Goal: Task Accomplishment & Management: Complete application form

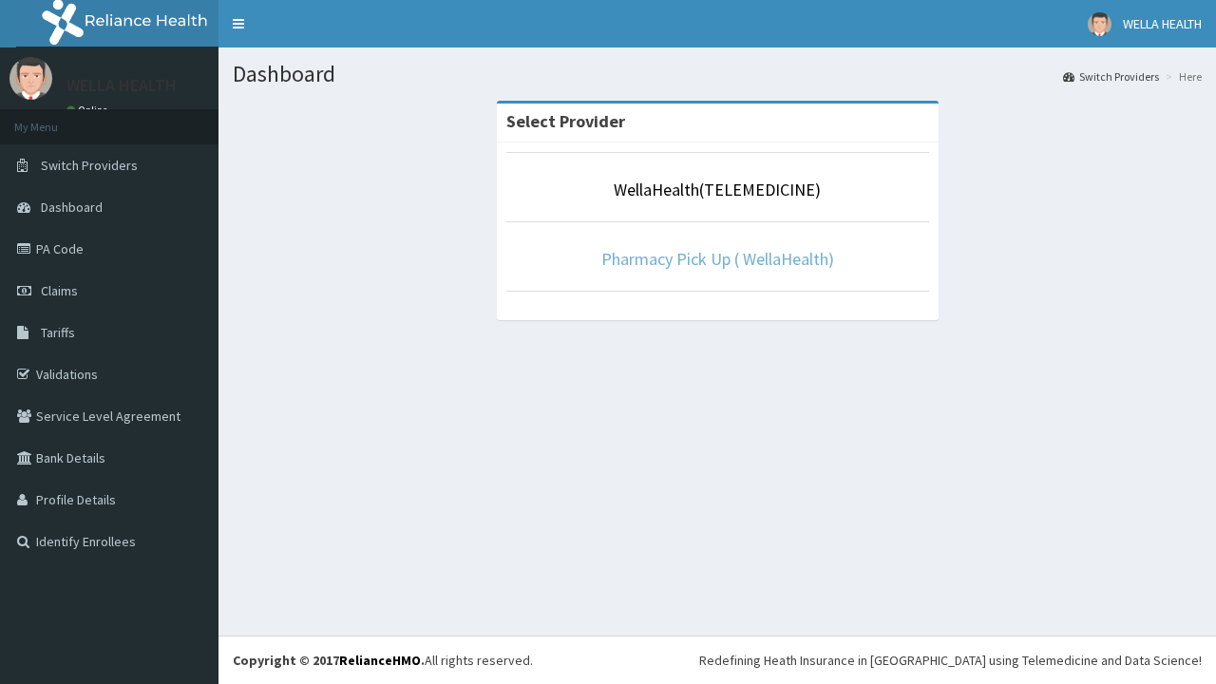
click at [717, 258] on link "Pharmacy Pick Up ( WellaHealth)" at bounding box center [718, 259] width 233 height 22
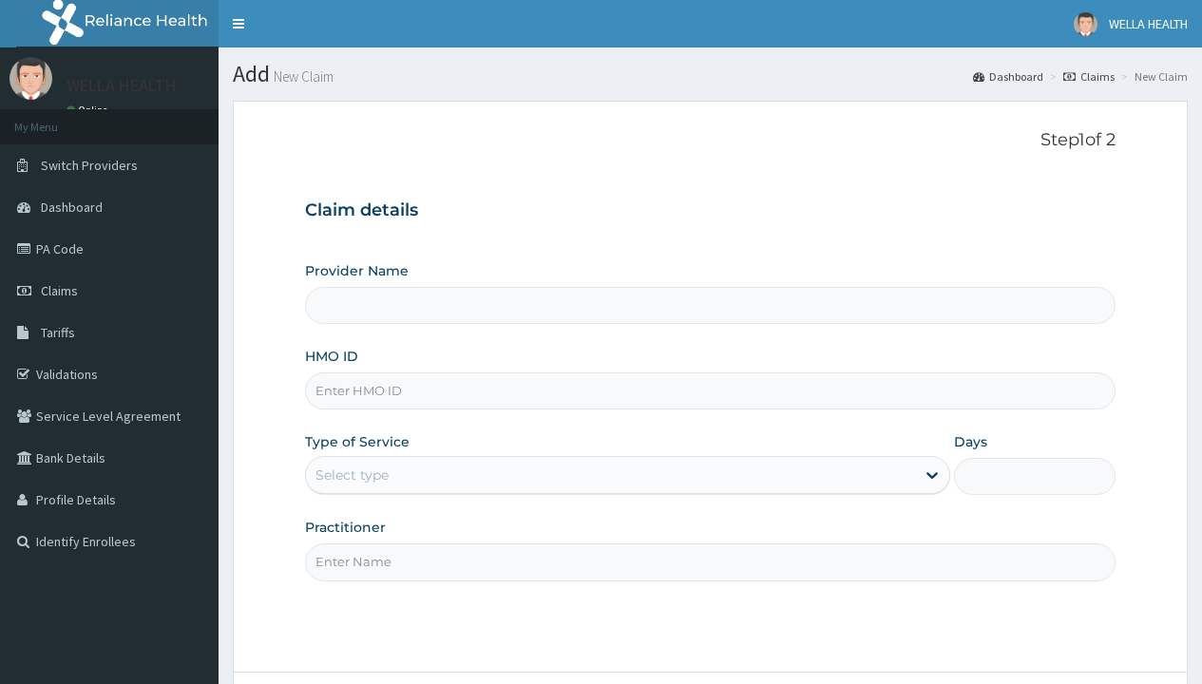
type input "AEN/10152/B"
type input "Pharmacy Pick Up ( WellaHealth)"
type input "AEN/10152/B"
type input "WellaHealth"
click at [352, 475] on div "Select type" at bounding box center [351, 475] width 73 height 19
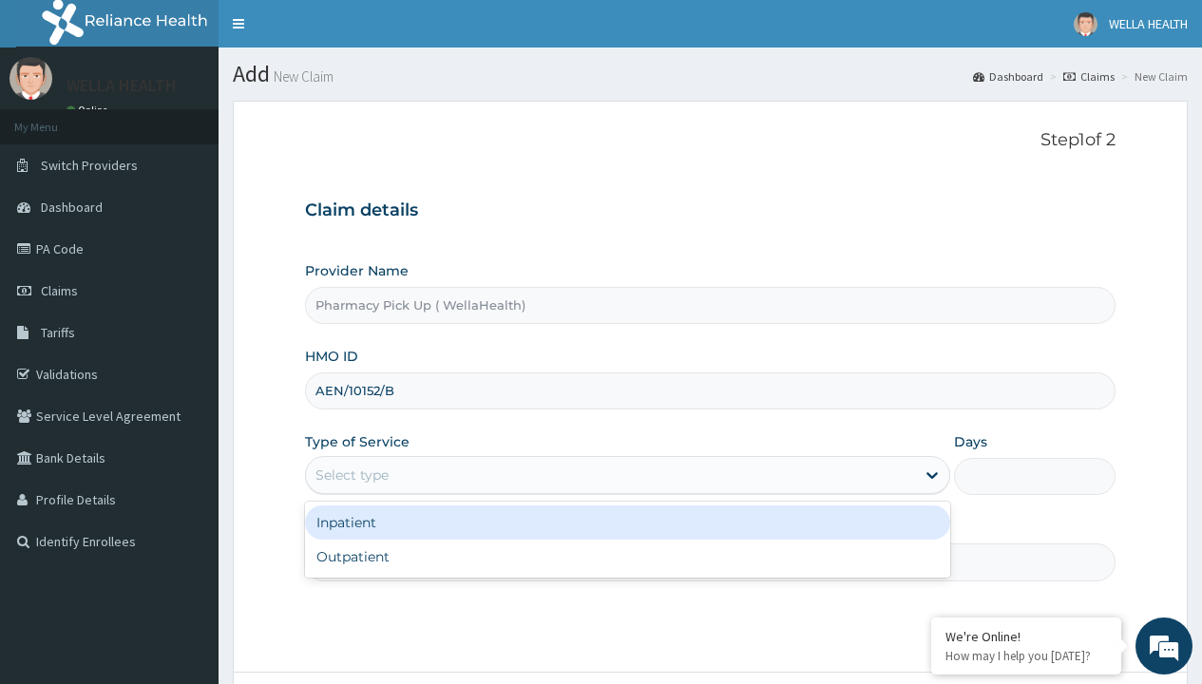
click at [627, 557] on div "Outpatient" at bounding box center [627, 557] width 645 height 34
type input "1"
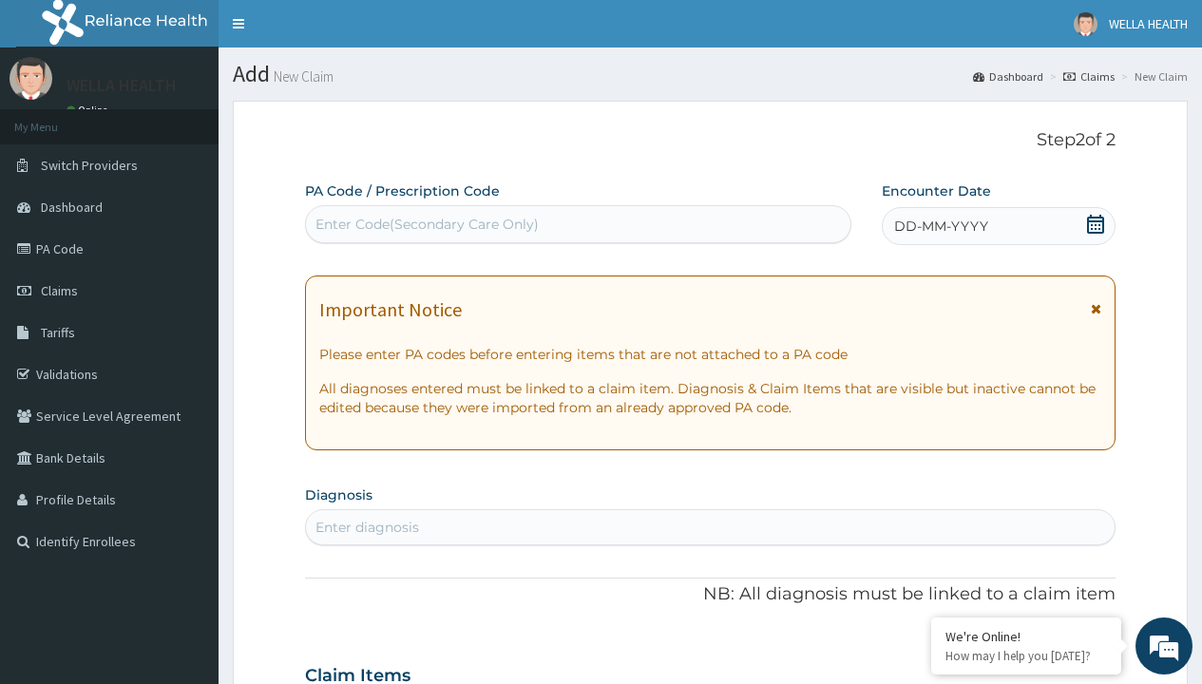
scroll to position [159, 0]
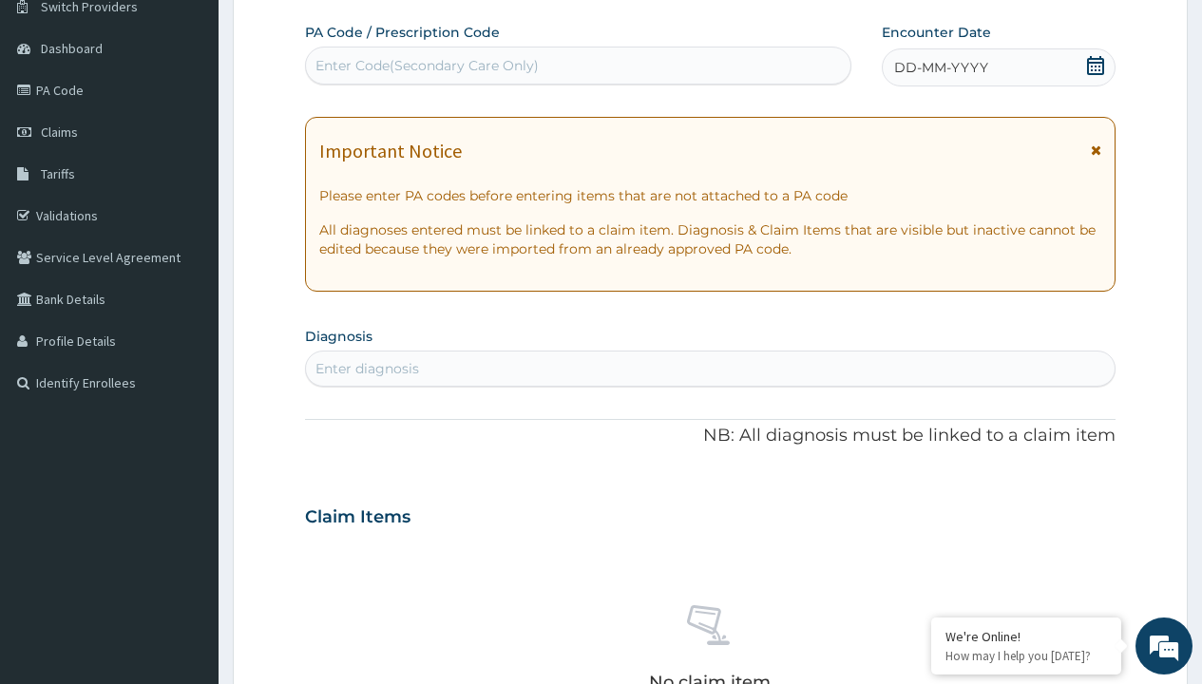
click at [940, 67] on span "DD-MM-YYYY" at bounding box center [941, 67] width 94 height 19
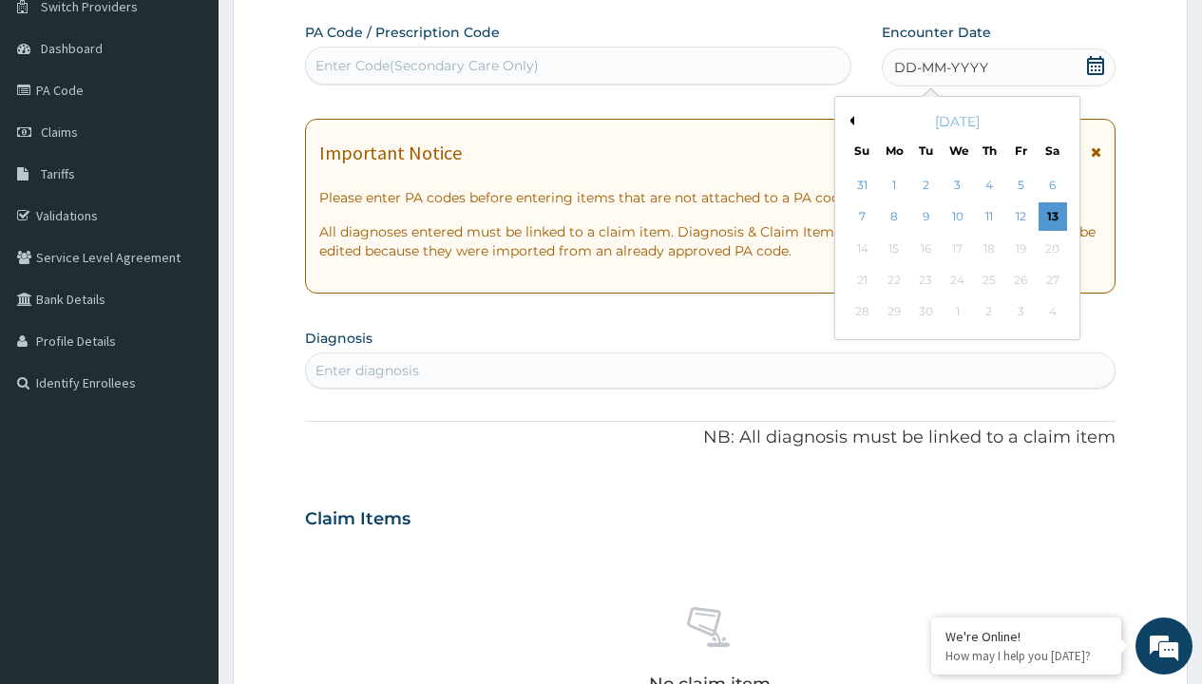
click at [849, 121] on button "Previous Month" at bounding box center [850, 121] width 10 height 10
click at [988, 217] on div "7" at bounding box center [989, 217] width 29 height 29
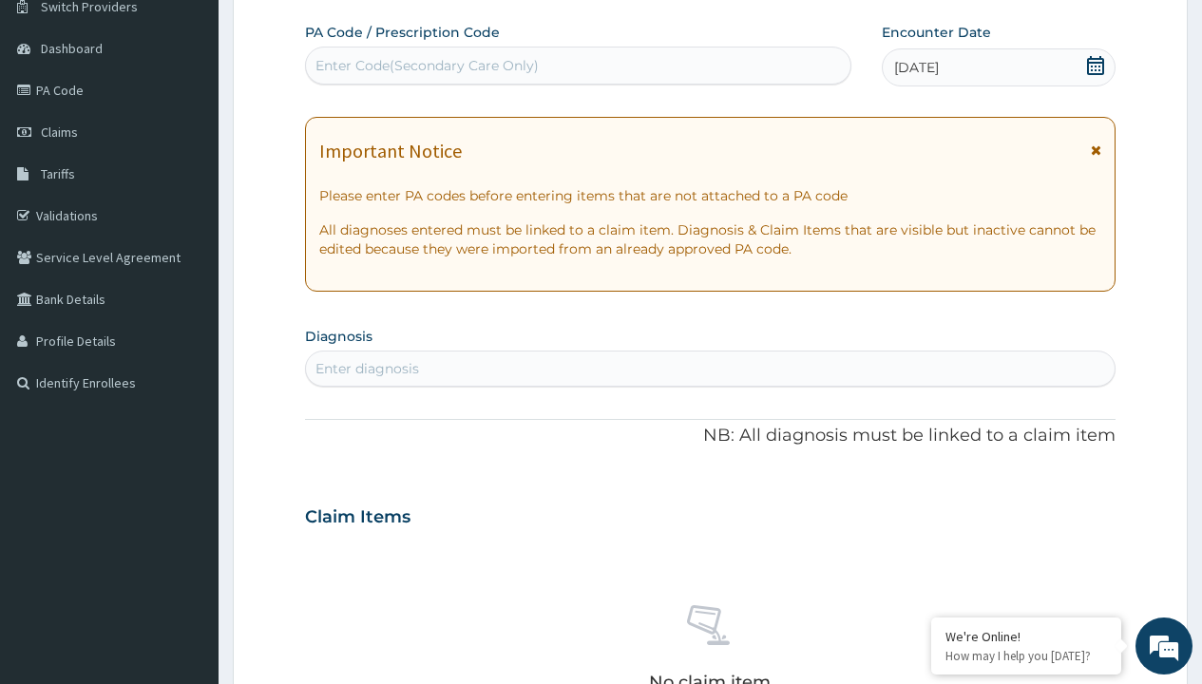
click at [367, 369] on div "Enter diagnosis" at bounding box center [367, 368] width 104 height 19
type input "prescription collected"
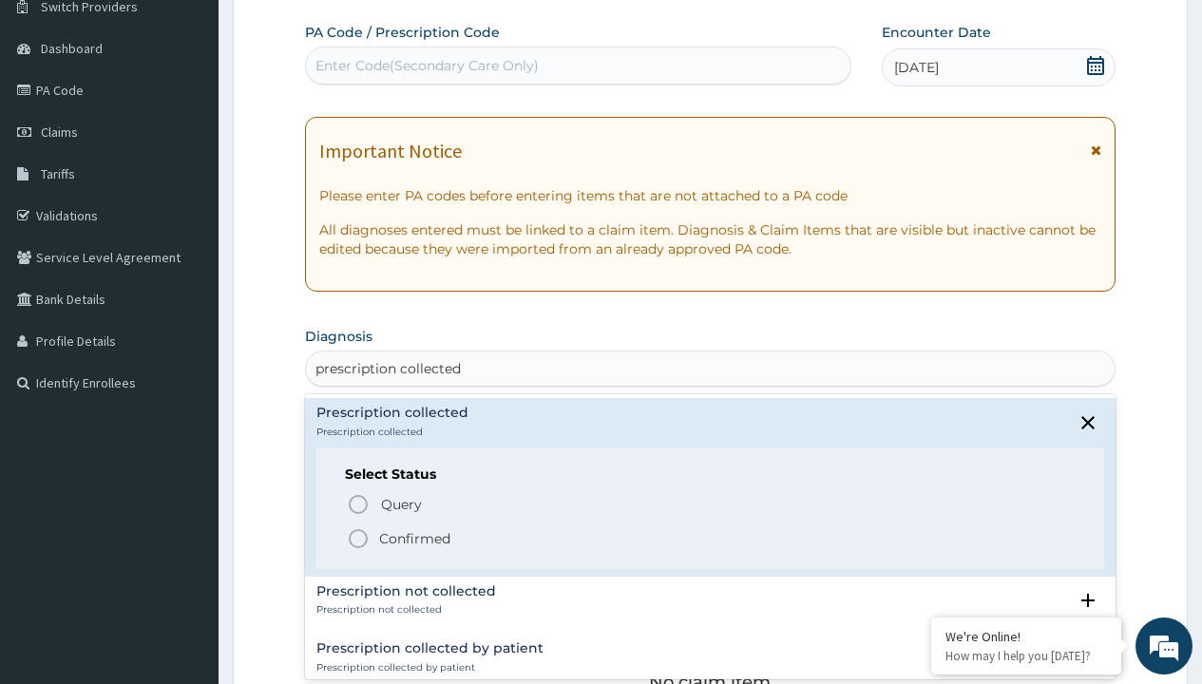
click at [414, 538] on p "Confirmed" at bounding box center [414, 538] width 71 height 19
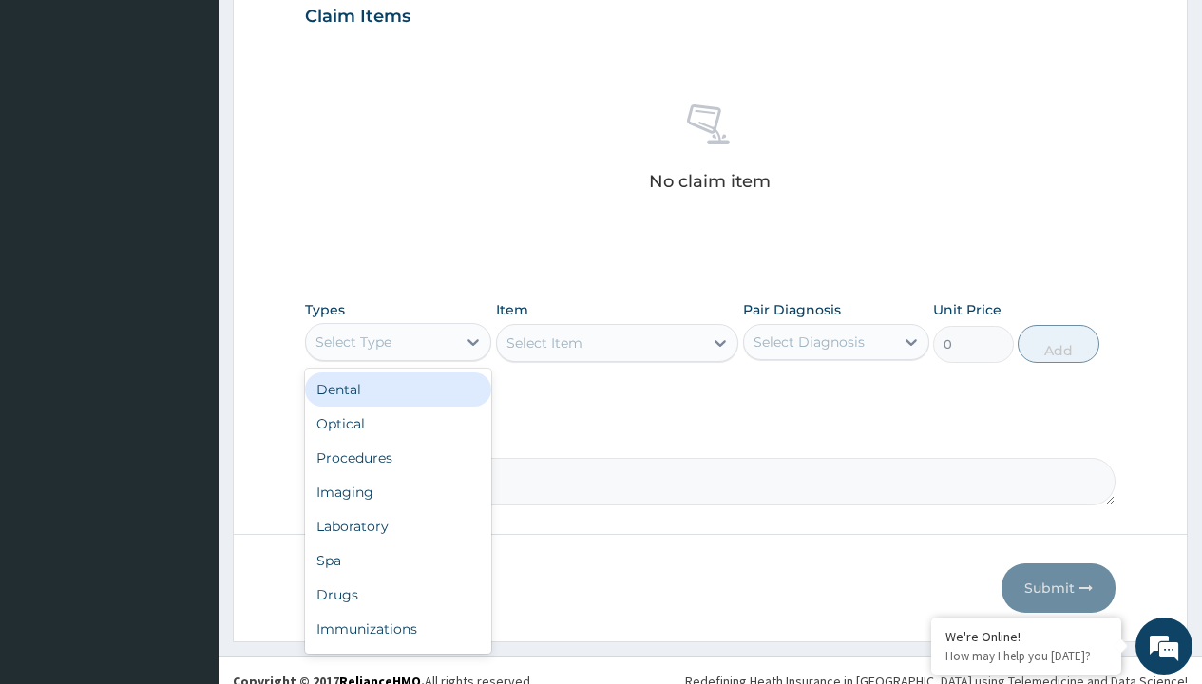
type input "procedures"
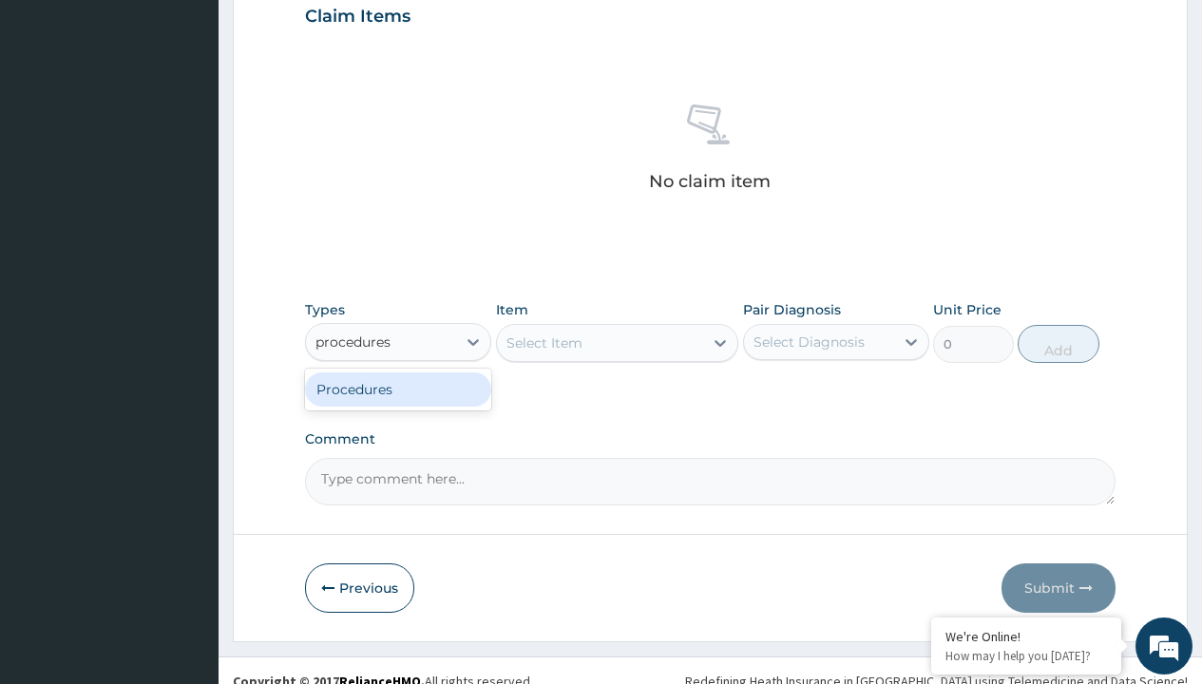
click at [398, 389] on div "Procedures" at bounding box center [398, 389] width 186 height 34
click at [544, 342] on div "Select Item" at bounding box center [544, 343] width 76 height 19
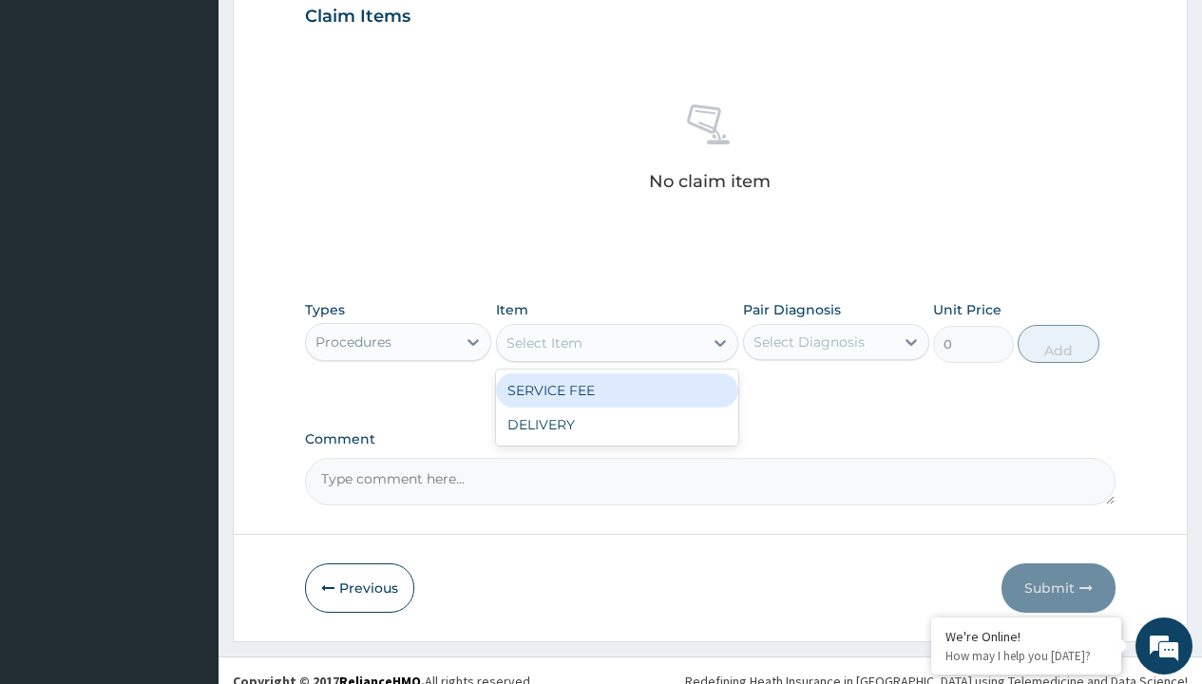
type input "service fee"
click at [617, 390] on div "SERVICE FEE" at bounding box center [617, 390] width 243 height 34
type input "100"
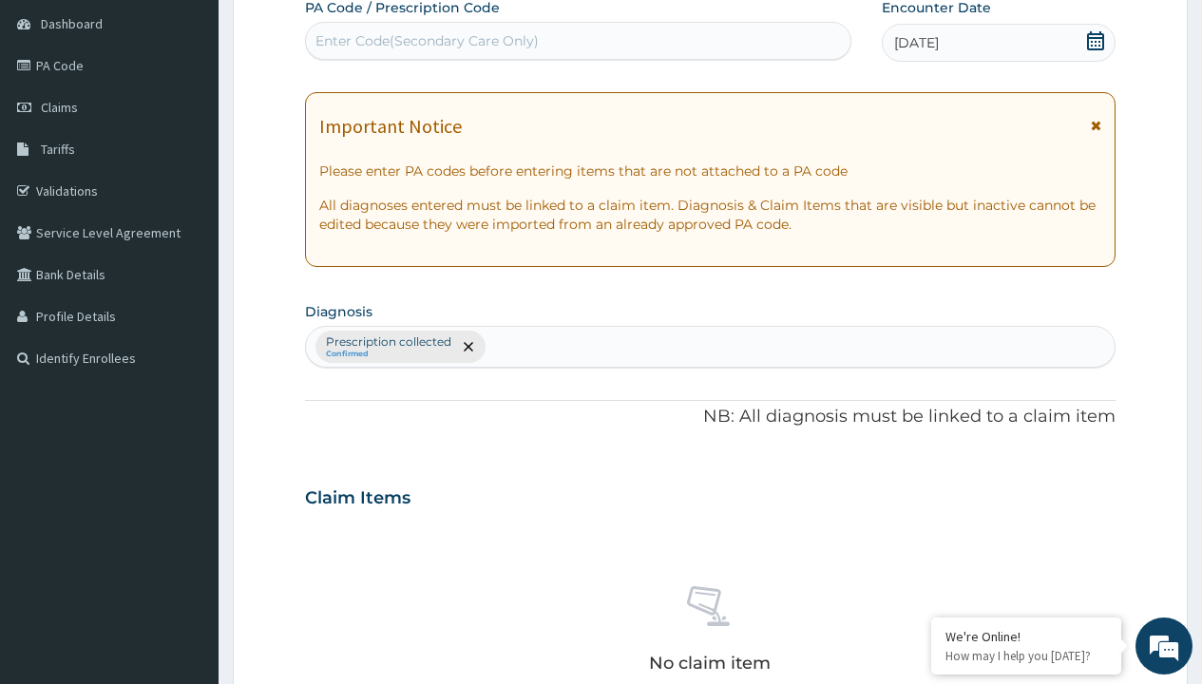
type input "prescription collected"
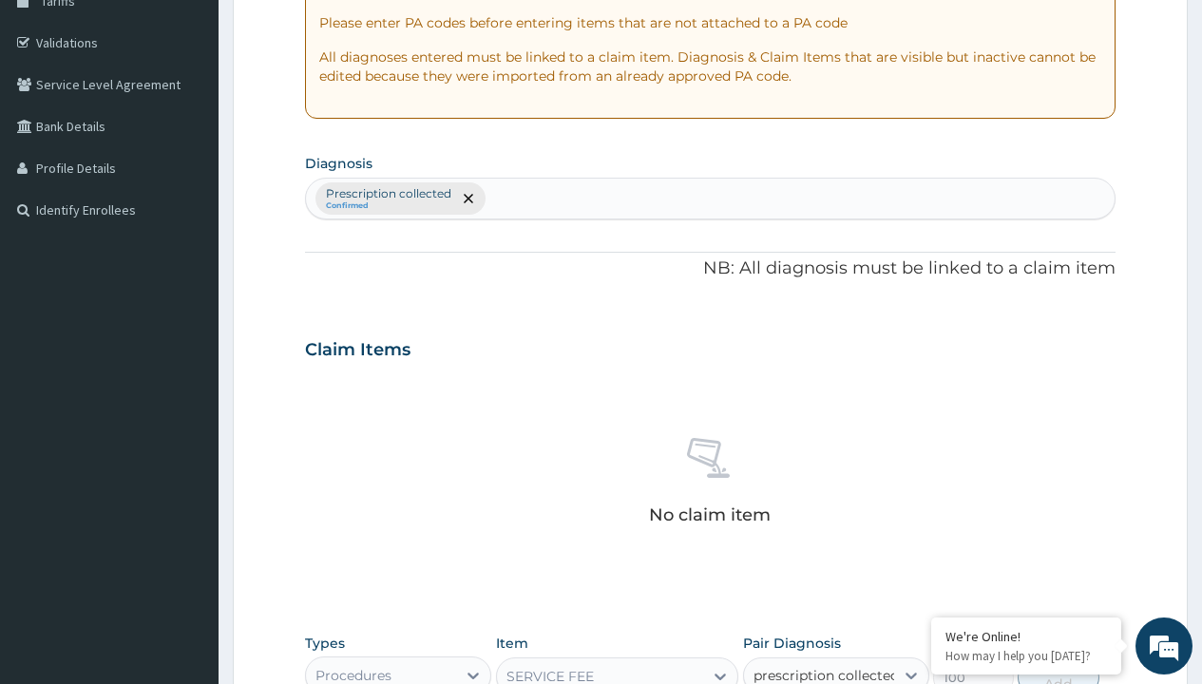
checkbox input "true"
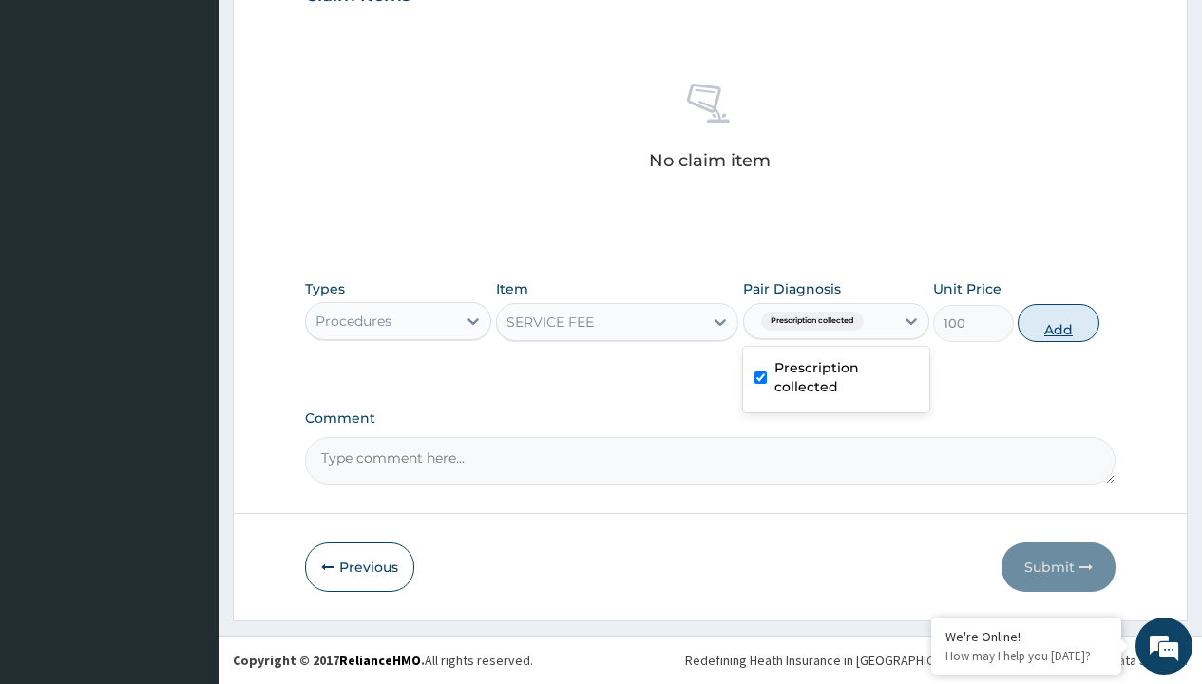
click at [1059, 322] on button "Add" at bounding box center [1058, 323] width 81 height 38
type input "0"
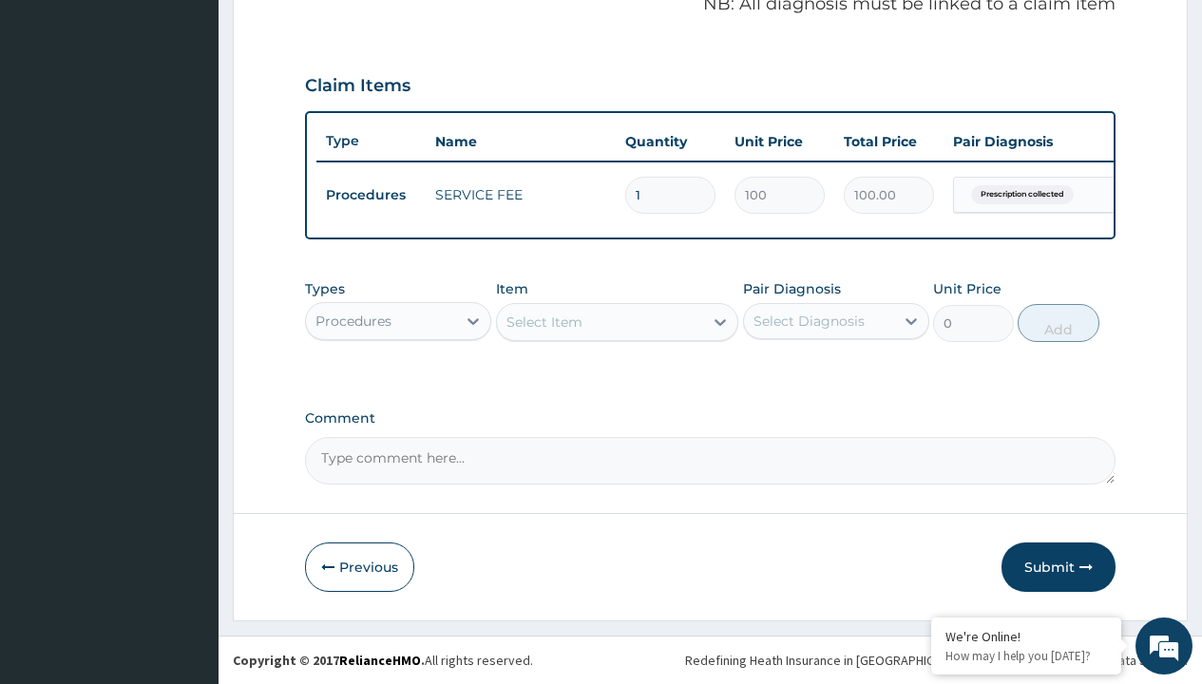
click at [353, 320] on div "Procedures" at bounding box center [353, 321] width 76 height 19
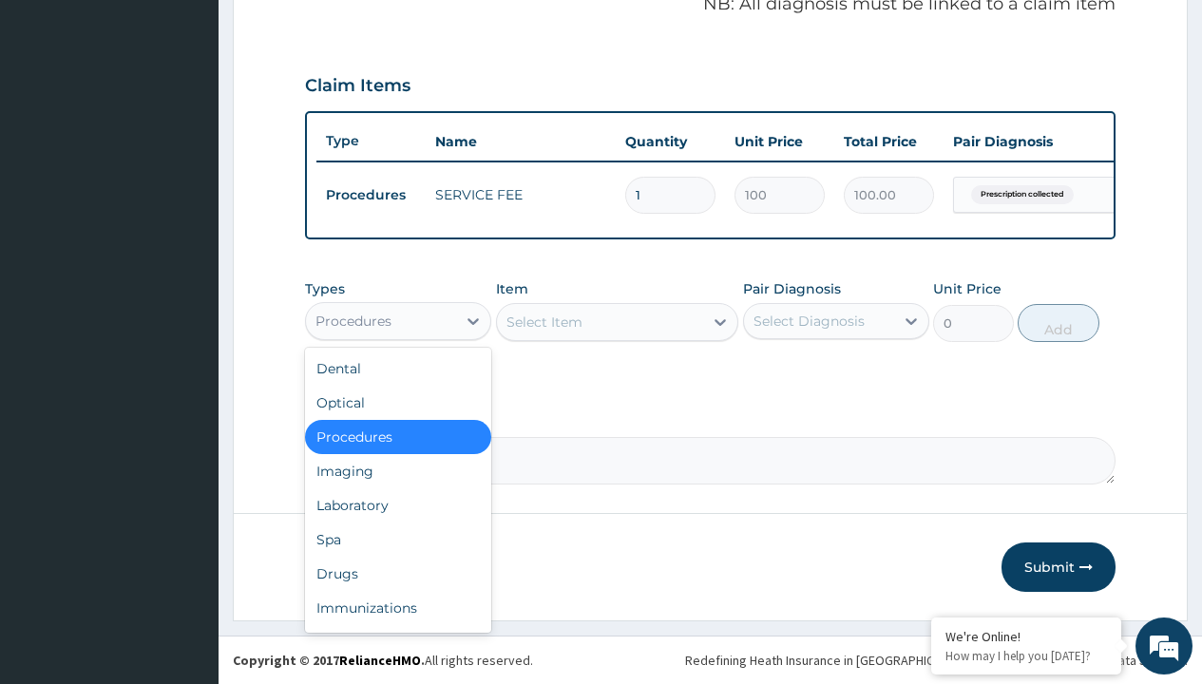
scroll to position [0, 0]
type input "drugs"
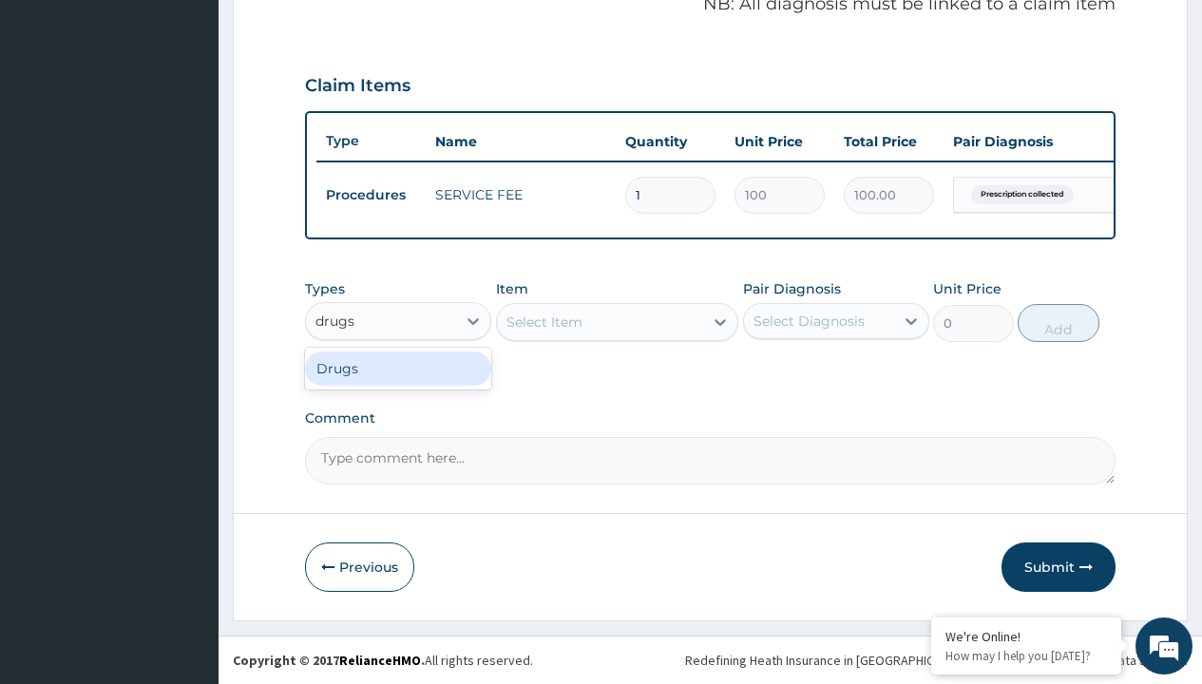
click at [398, 368] on div "Drugs" at bounding box center [398, 369] width 186 height 34
click at [544, 321] on div "Select Item" at bounding box center [617, 322] width 243 height 38
click at [335, 320] on div "Drugs" at bounding box center [336, 321] width 42 height 19
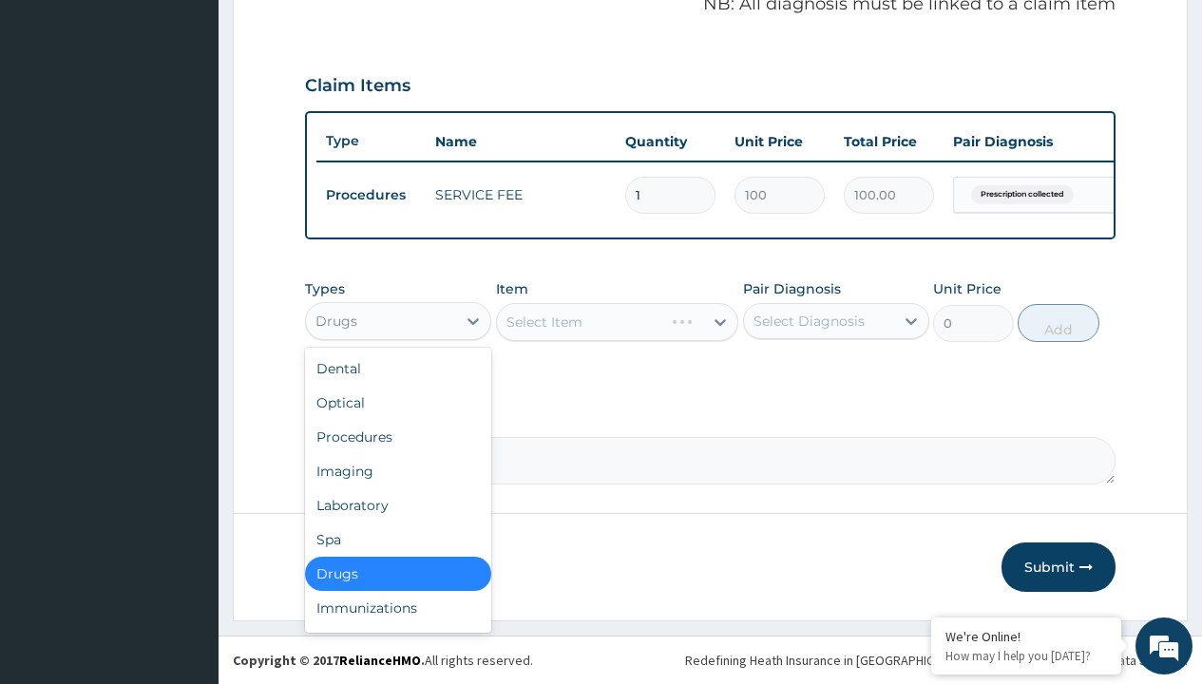
type input "drugs"
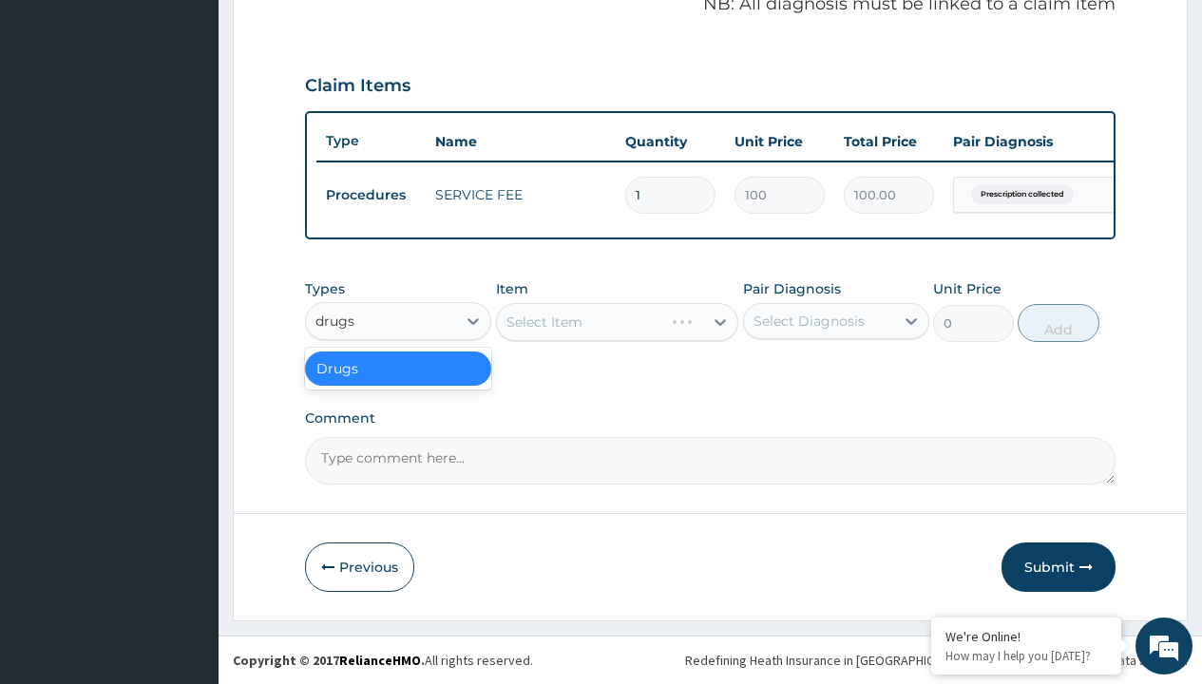
click at [398, 368] on div "Drugs" at bounding box center [398, 369] width 186 height 34
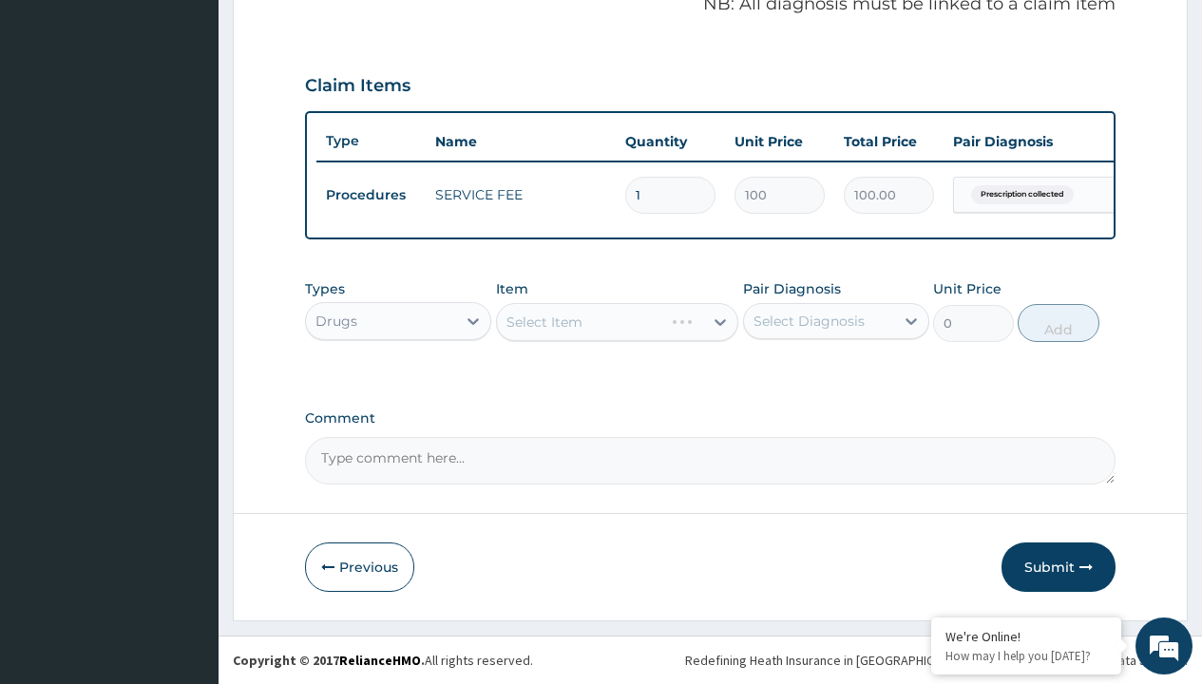
click at [544, 321] on div "Select Item" at bounding box center [617, 322] width 243 height 38
click at [335, 320] on div "Drugs" at bounding box center [336, 321] width 42 height 19
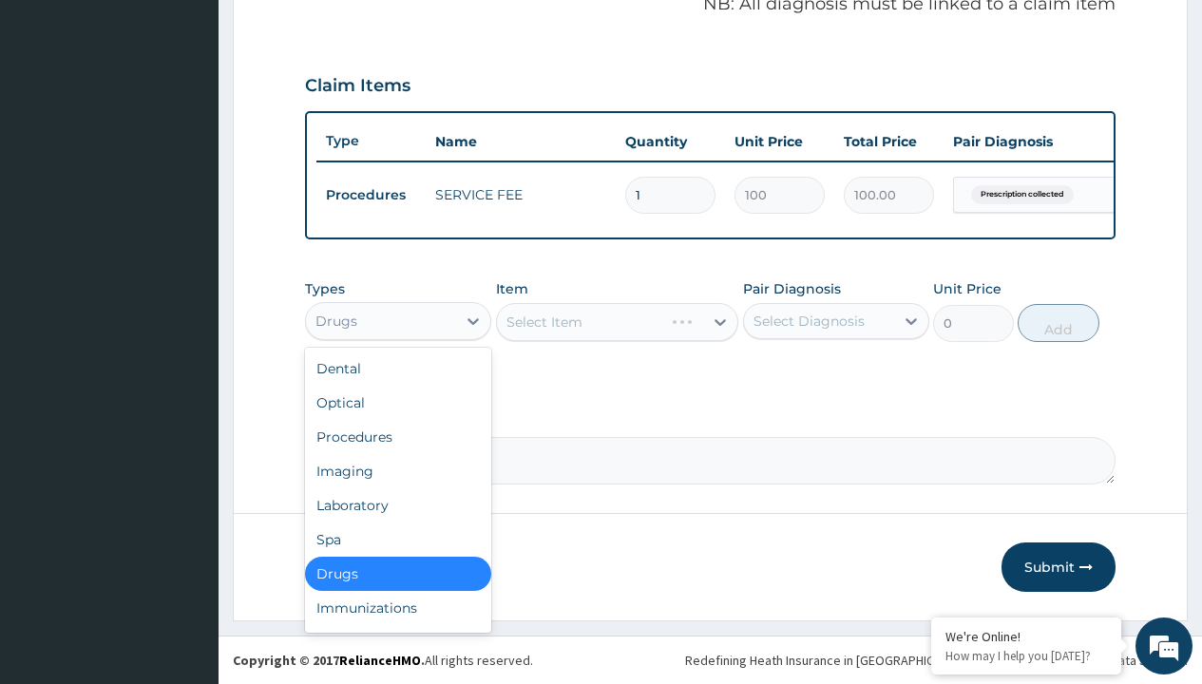
type input "drugs"
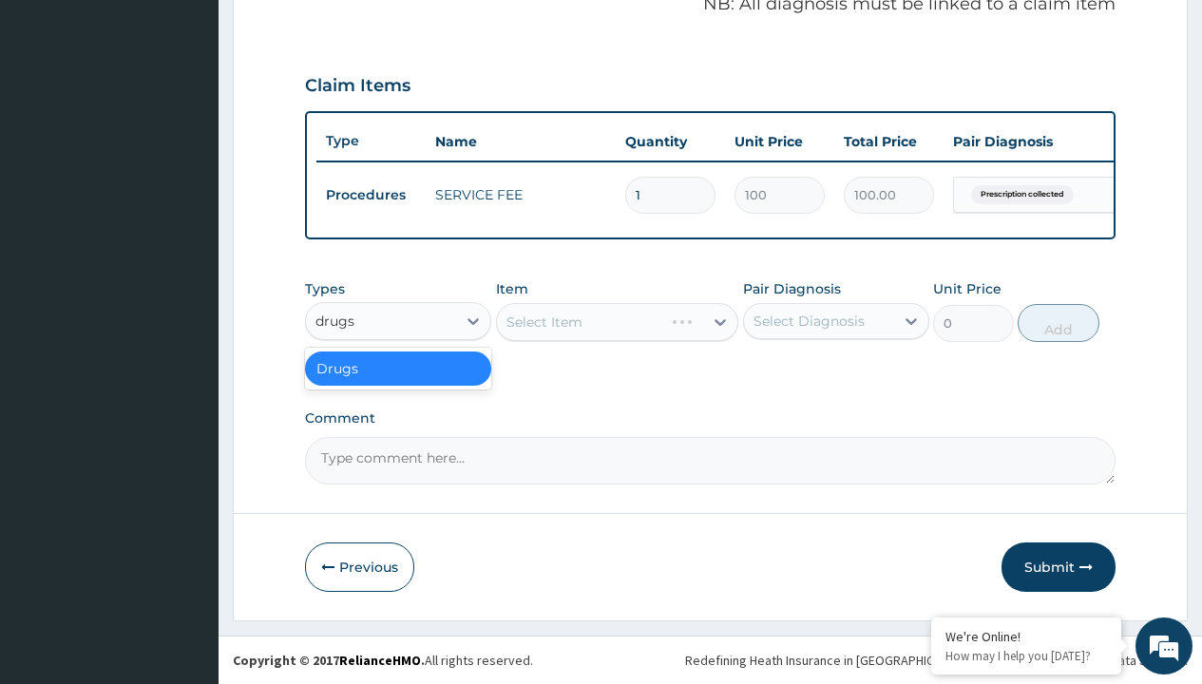
click at [398, 368] on div "Drugs" at bounding box center [398, 369] width 186 height 34
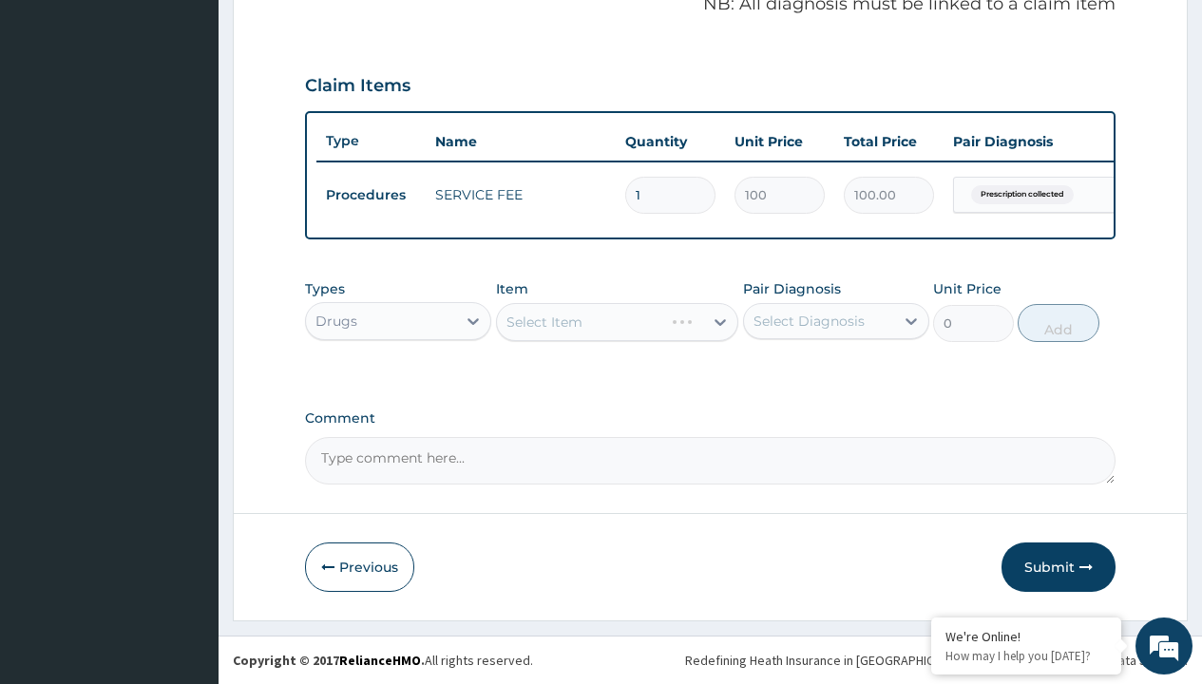
click at [544, 321] on div "Select Item" at bounding box center [617, 322] width 243 height 38
type input "norvasc amlodipine 10mg x 30"
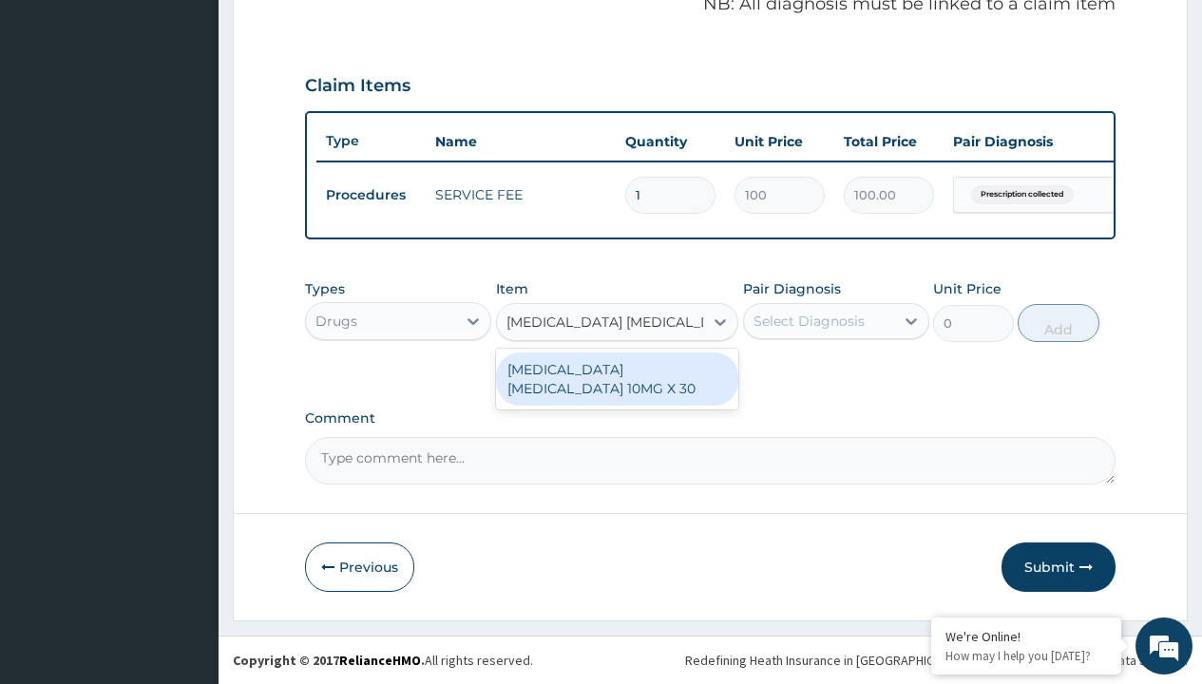
click at [617, 378] on div "NORVASC AMLODIPINE 10MG X 30" at bounding box center [617, 379] width 243 height 53
type input "1000"
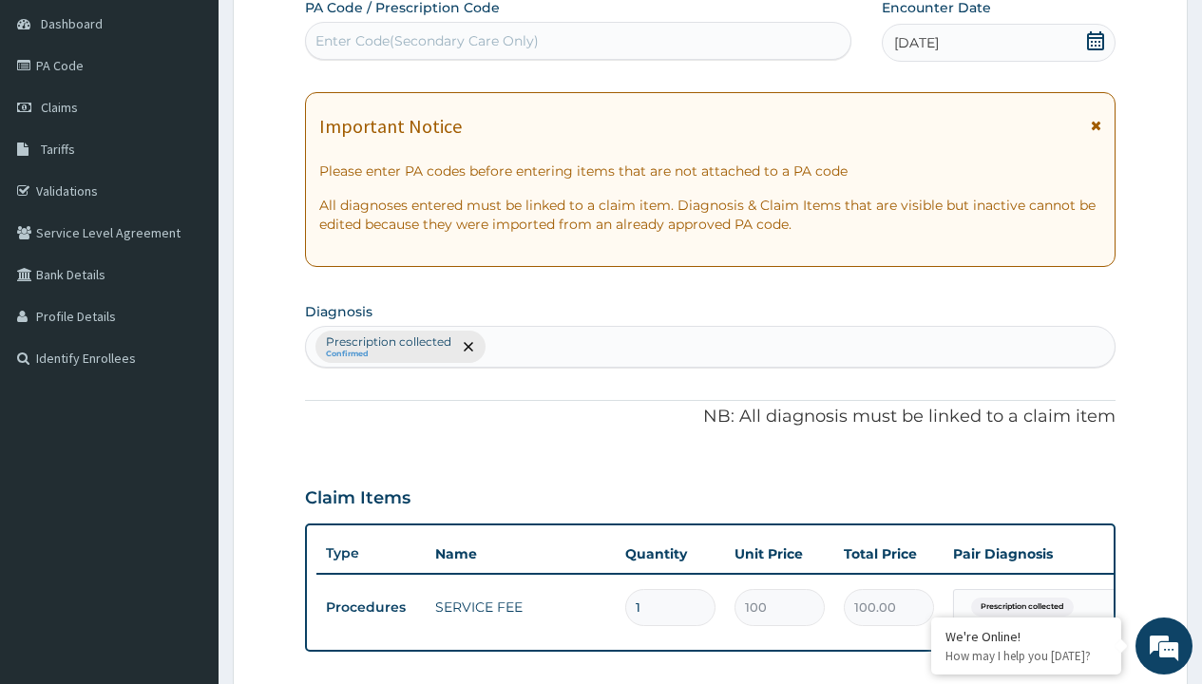
type input "prescription collected"
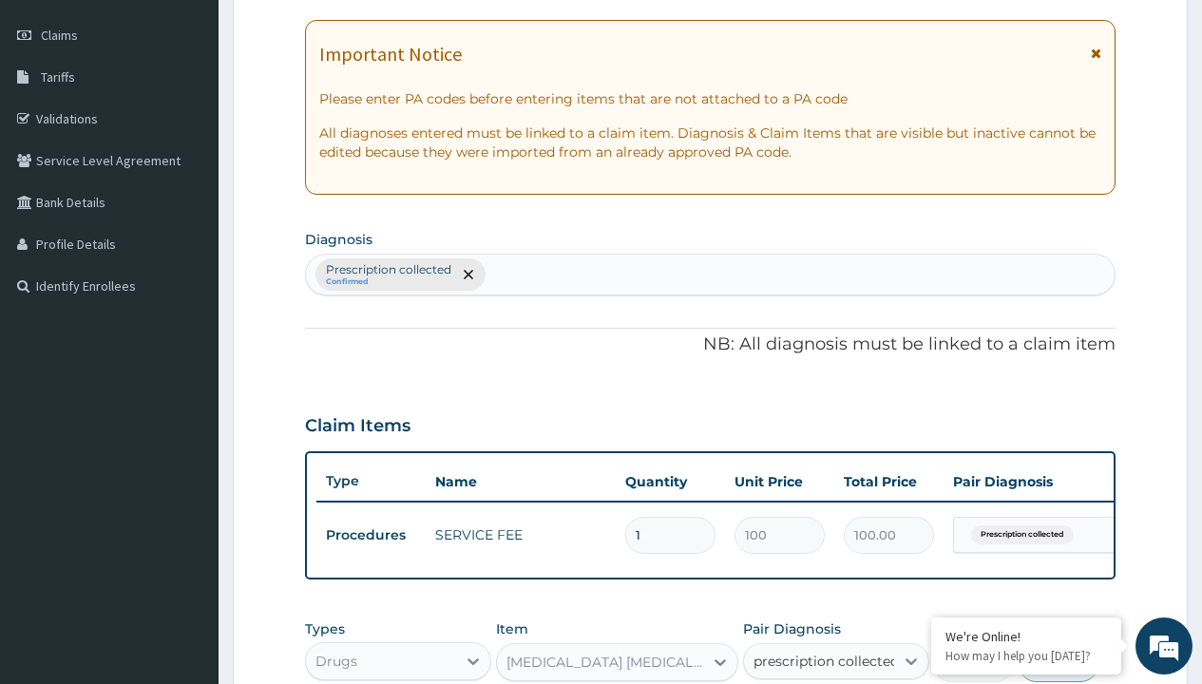
checkbox input "true"
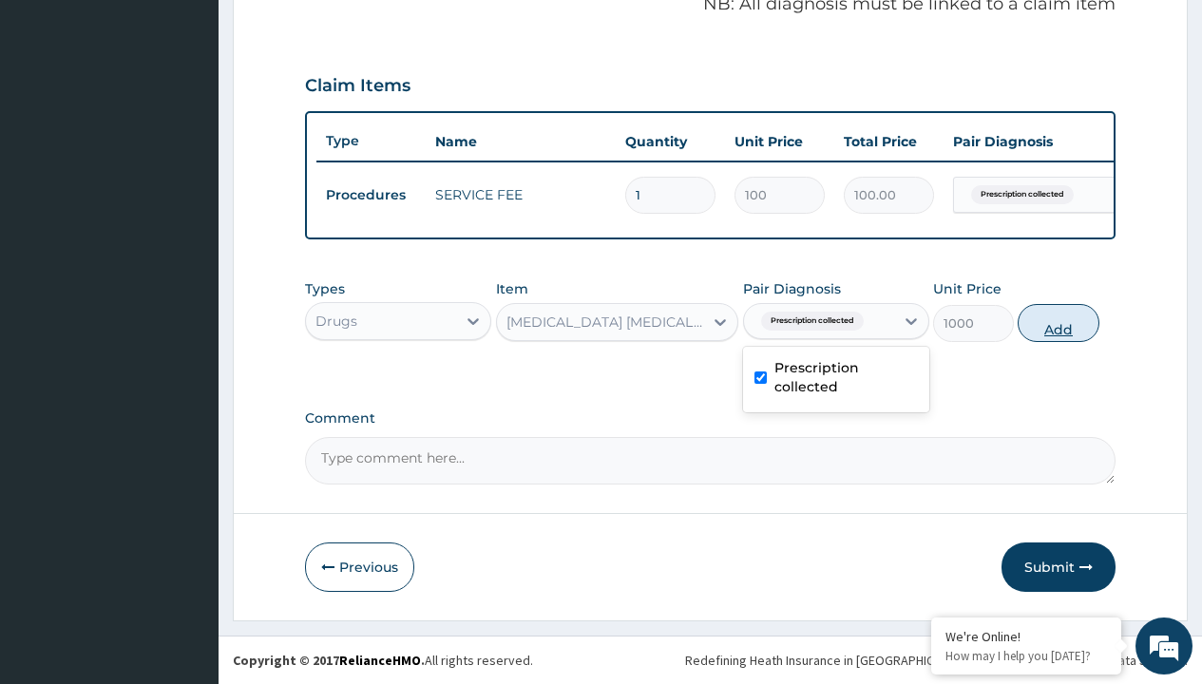
click at [1059, 322] on button "Add" at bounding box center [1058, 323] width 81 height 38
type input "0"
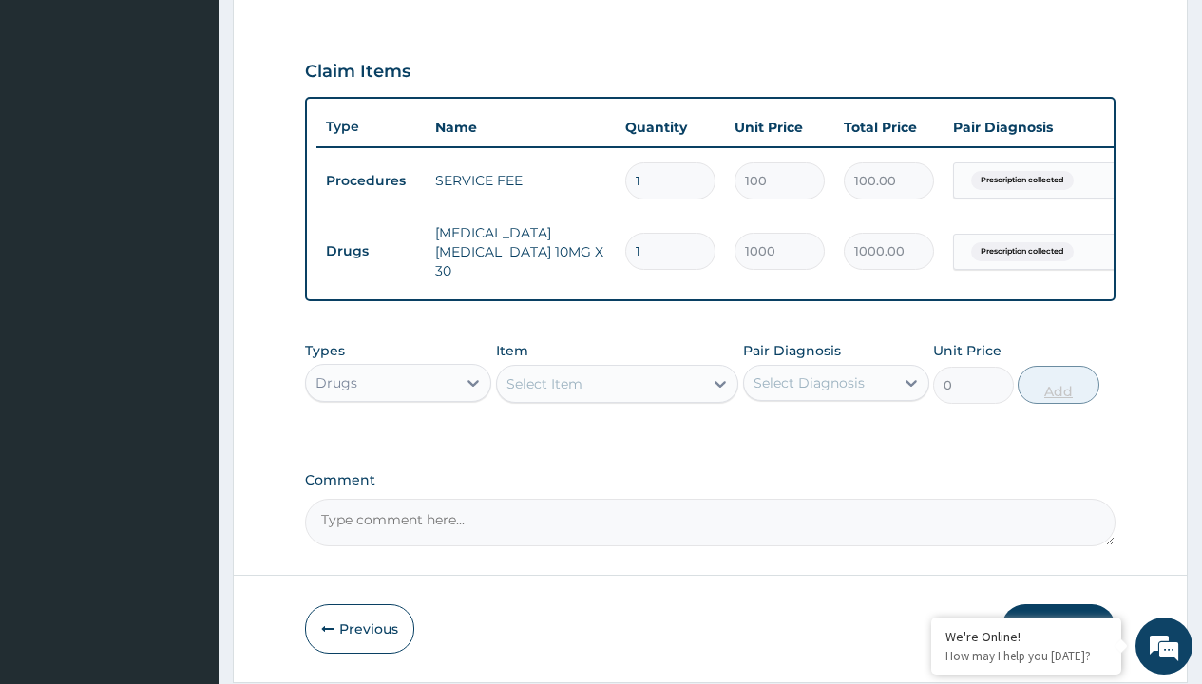
type input "30"
type input "30000.00"
type input "30"
click at [371, 246] on td "Drugs" at bounding box center [370, 251] width 109 height 35
type input "drugs"
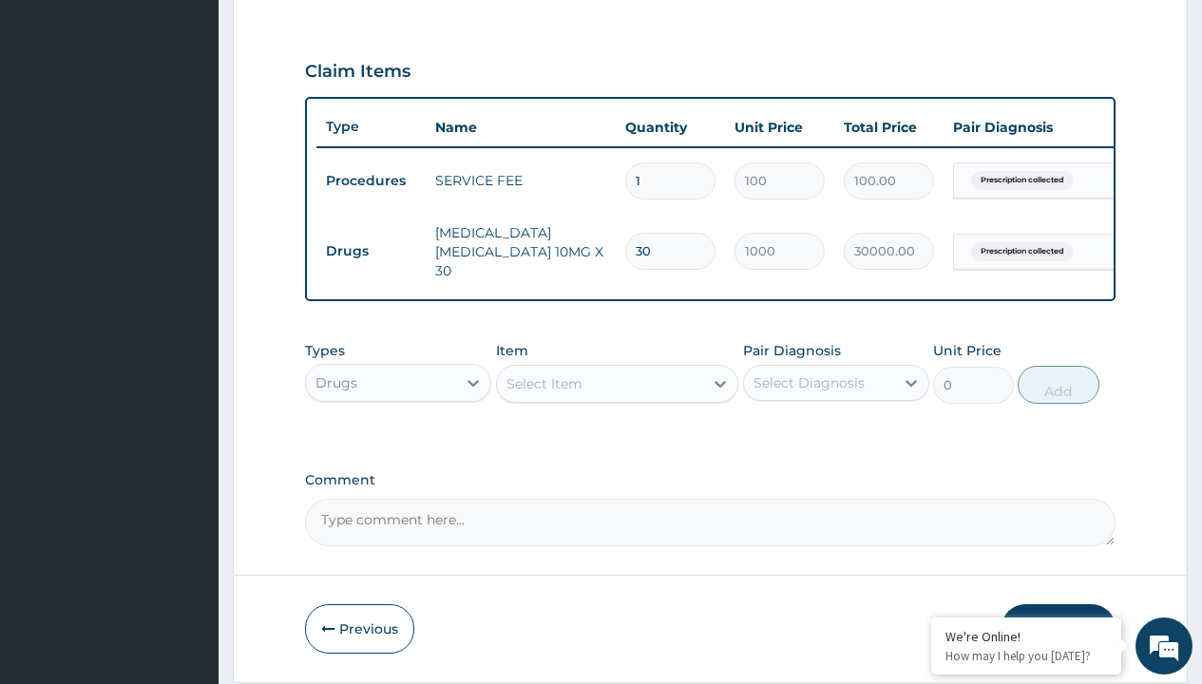
scroll to position [0, 0]
click at [398, 433] on div "Drugs" at bounding box center [398, 430] width 186 height 34
click at [544, 387] on div "Select Item" at bounding box center [544, 383] width 76 height 19
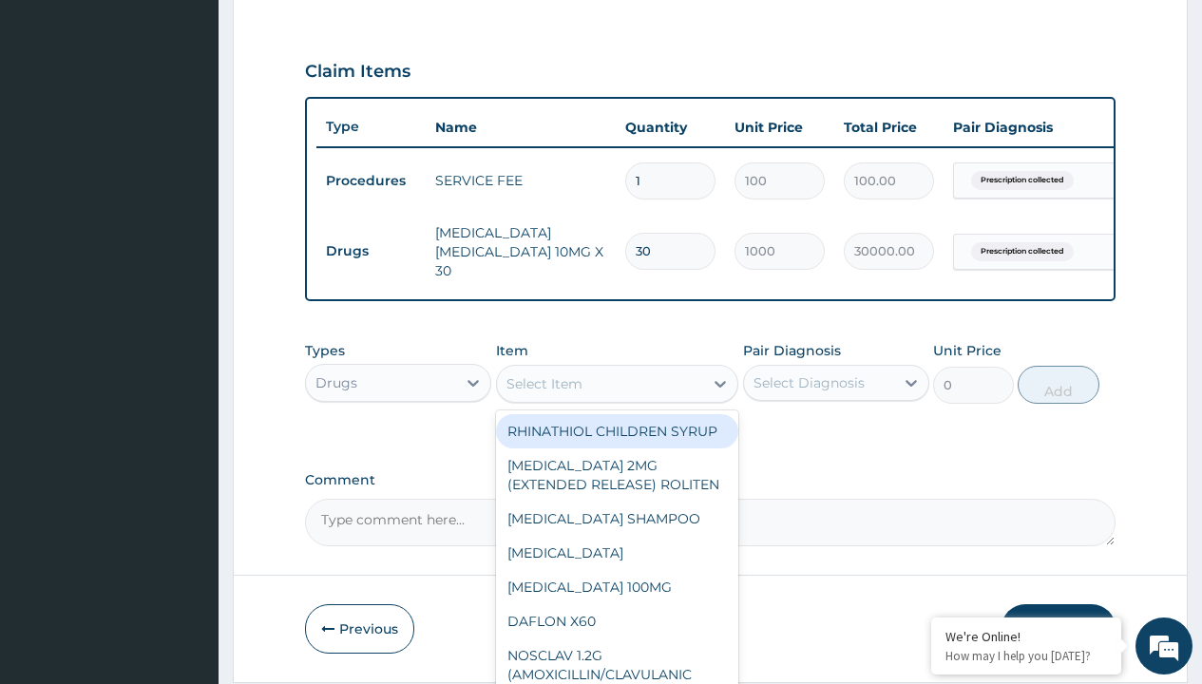
type input "lisinopril 5mg (teva) x28"
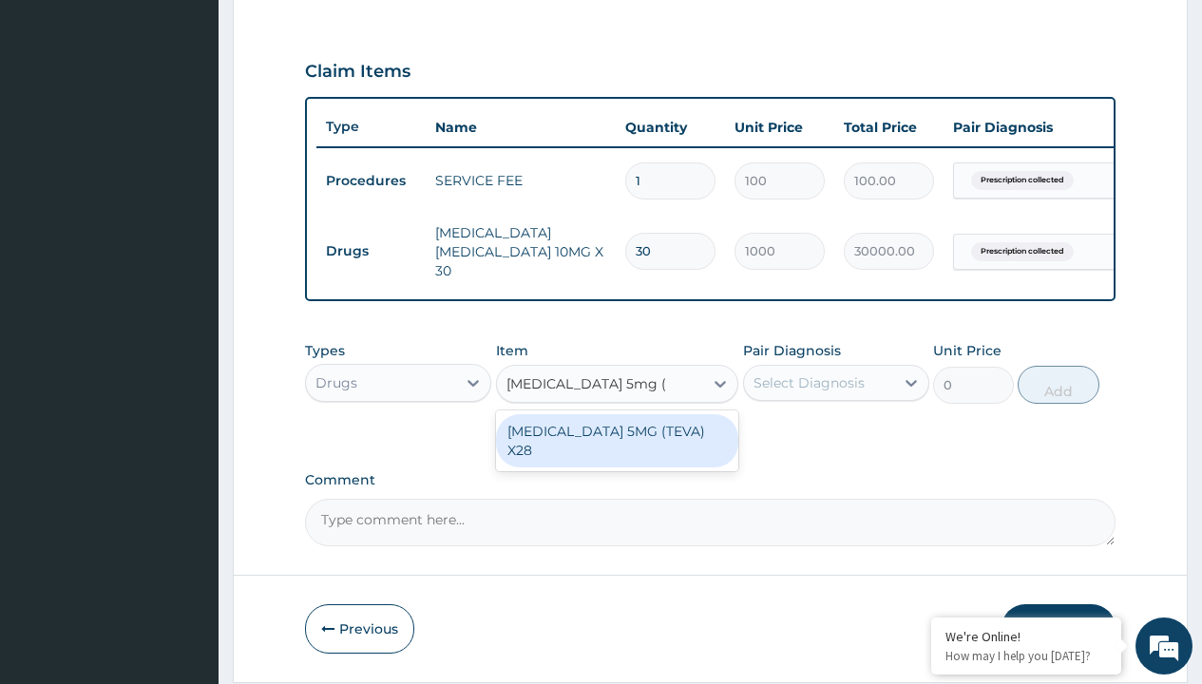
click at [617, 434] on div "LISINOPRIL 5MG (TEVA) X28" at bounding box center [617, 440] width 243 height 53
type input "107.6999969482422"
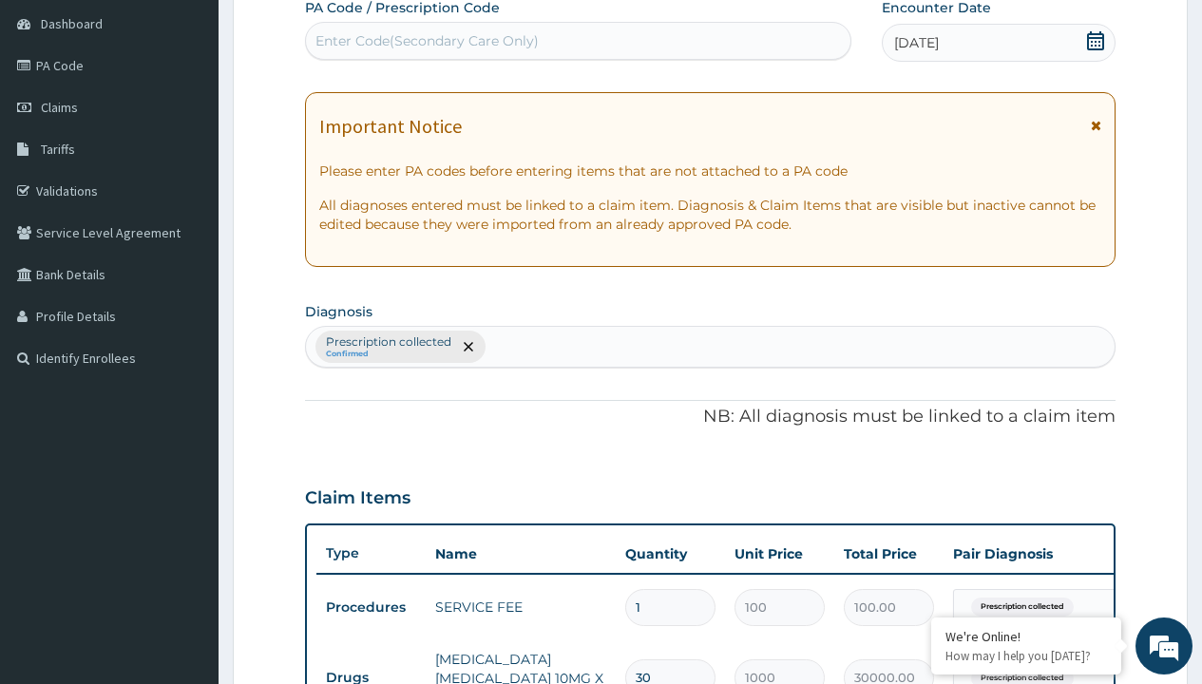
type input "prescription collected"
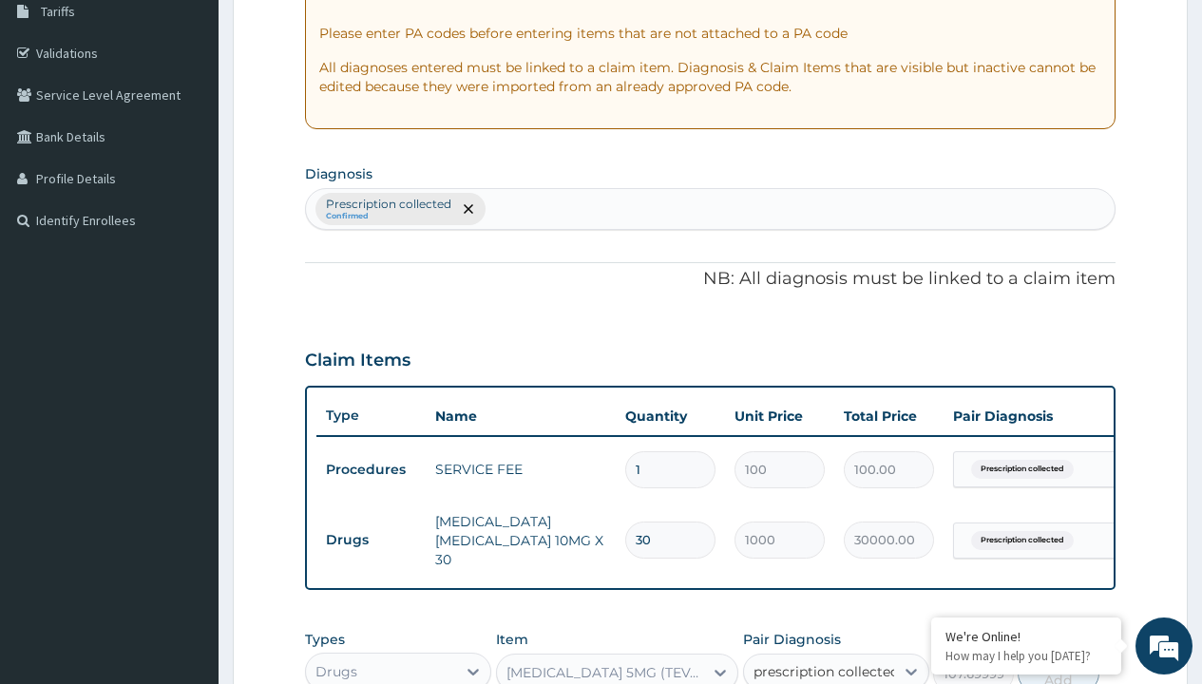
checkbox input "true"
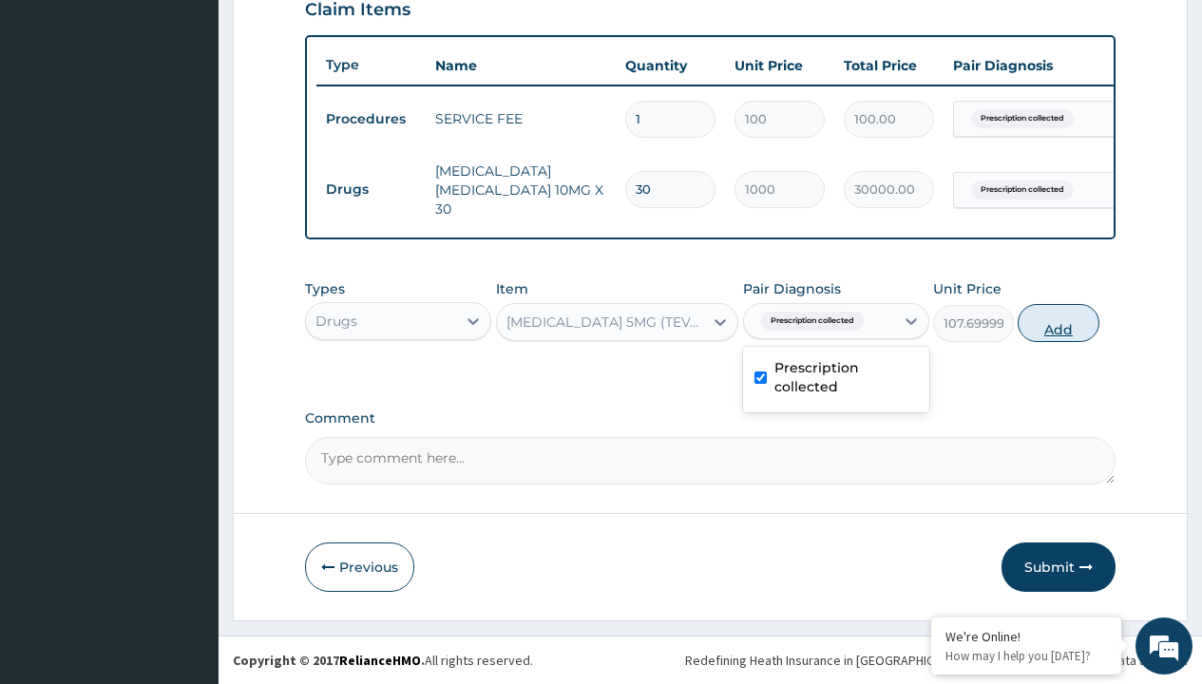
click at [1059, 322] on button "Add" at bounding box center [1058, 323] width 81 height 38
type input "0"
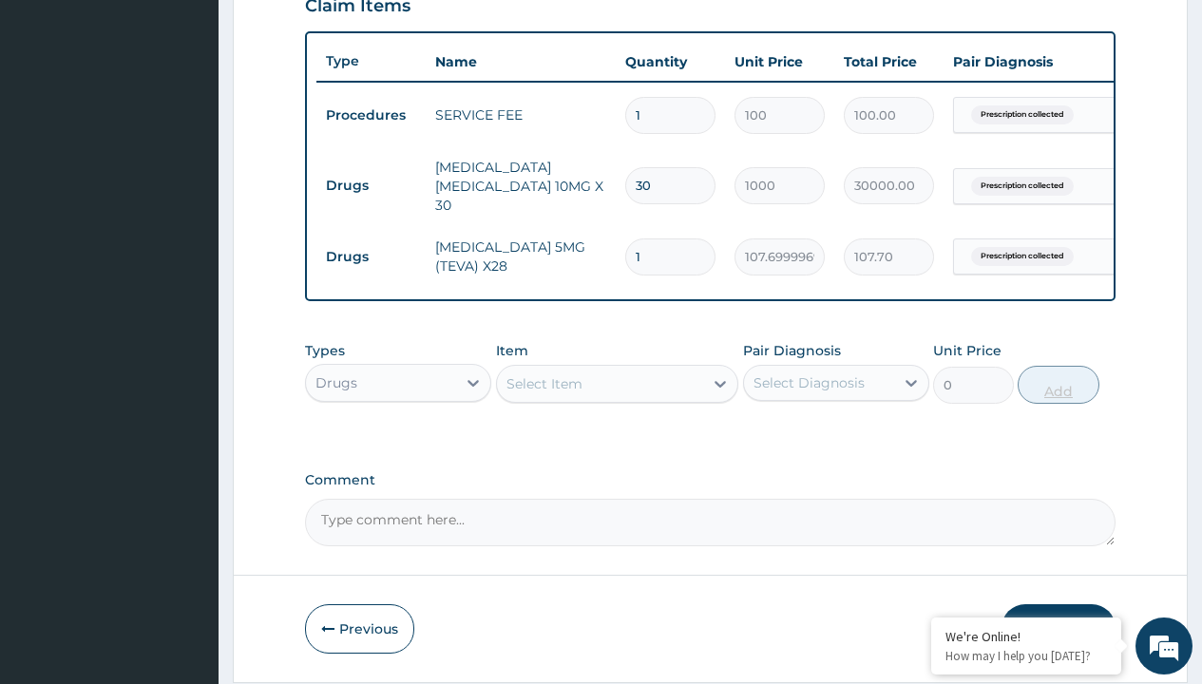
type input "28"
type input "3015.60"
type input "28"
click at [371, 181] on td "Drugs" at bounding box center [370, 185] width 109 height 35
type input "drugs"
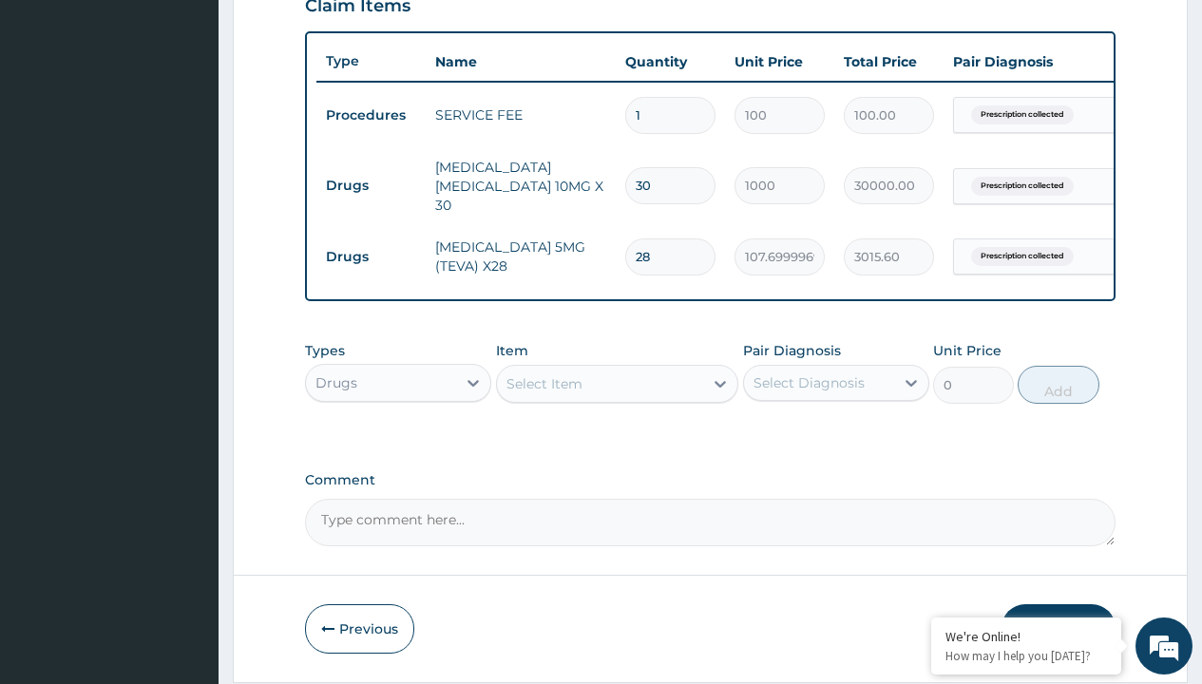
scroll to position [0, 0]
click at [398, 433] on div "Drugs" at bounding box center [398, 430] width 186 height 34
click at [544, 387] on div "Select Item" at bounding box center [544, 383] width 76 height 19
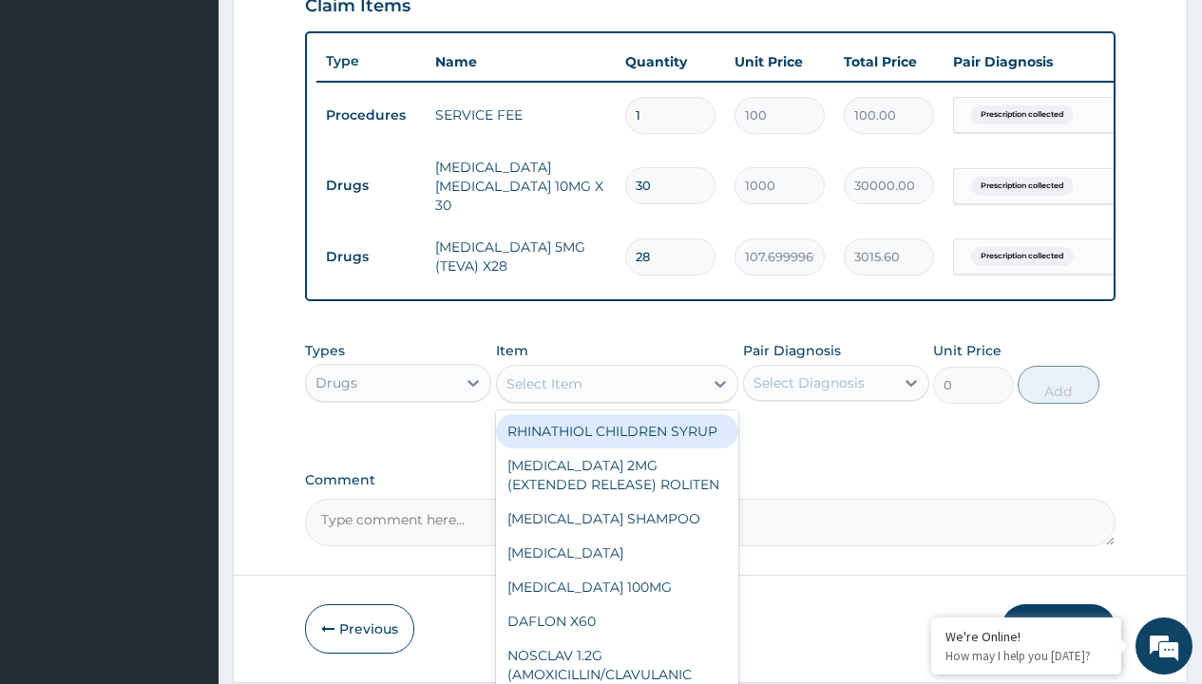
type input "diovan 80mg x 28"
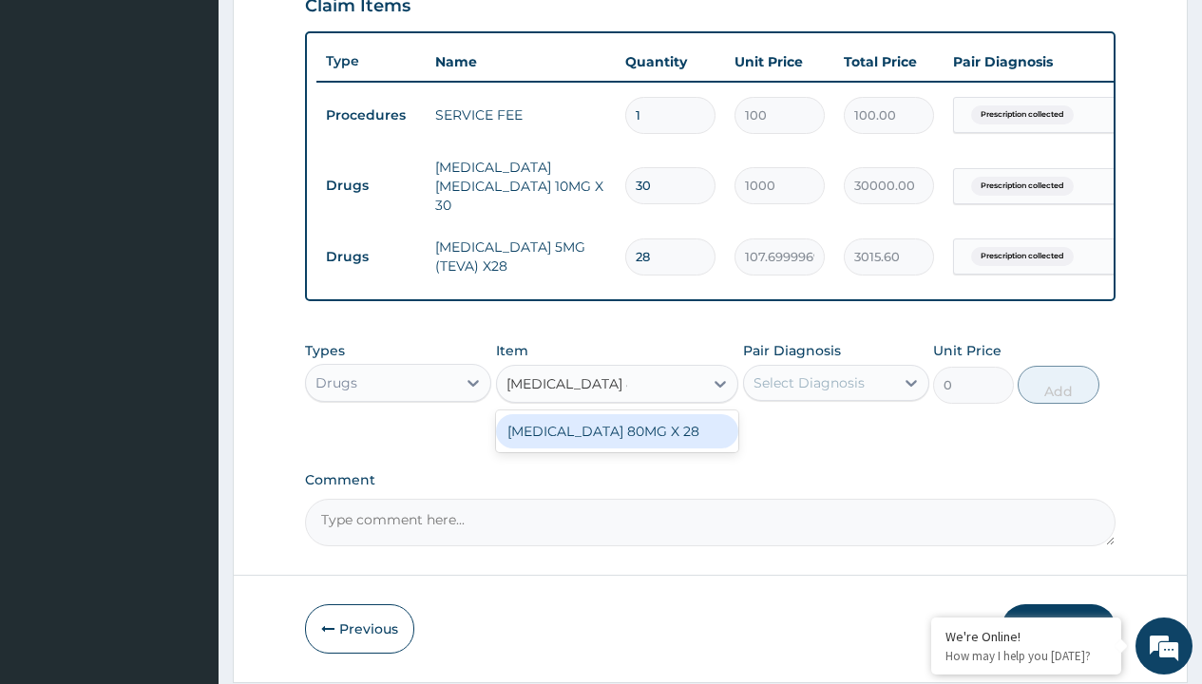
click at [617, 434] on div "DIOVAN 80MG X 28" at bounding box center [617, 431] width 243 height 34
type input "1255.400024414062"
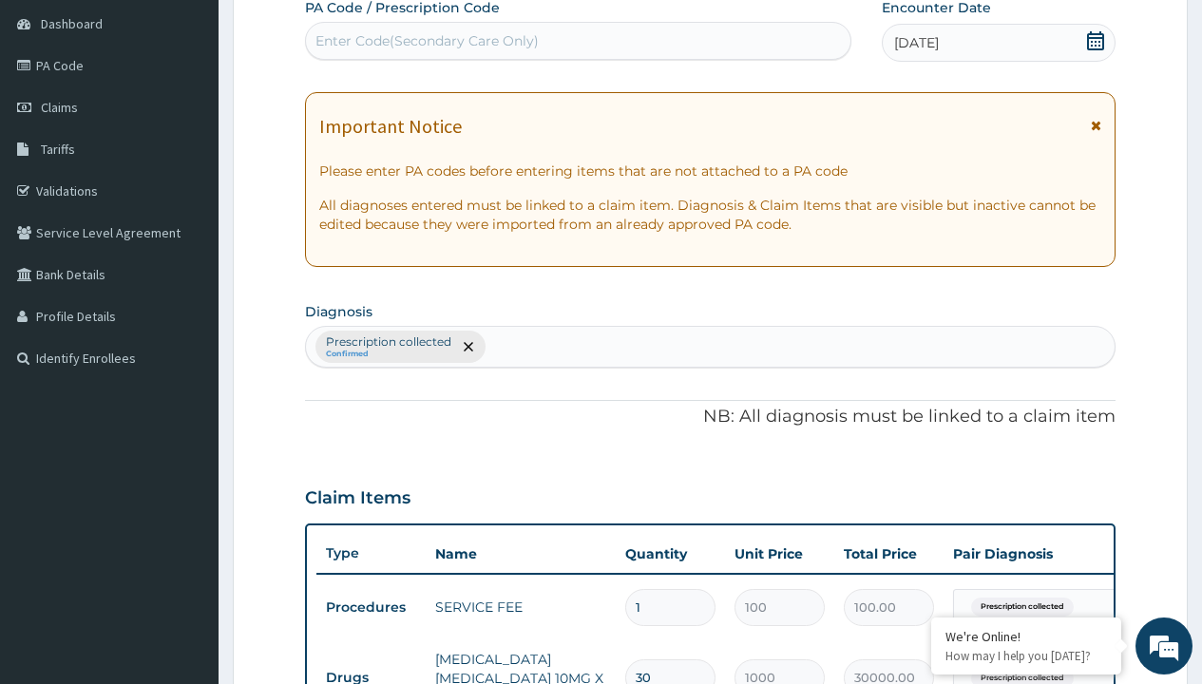
type input "prescription collected"
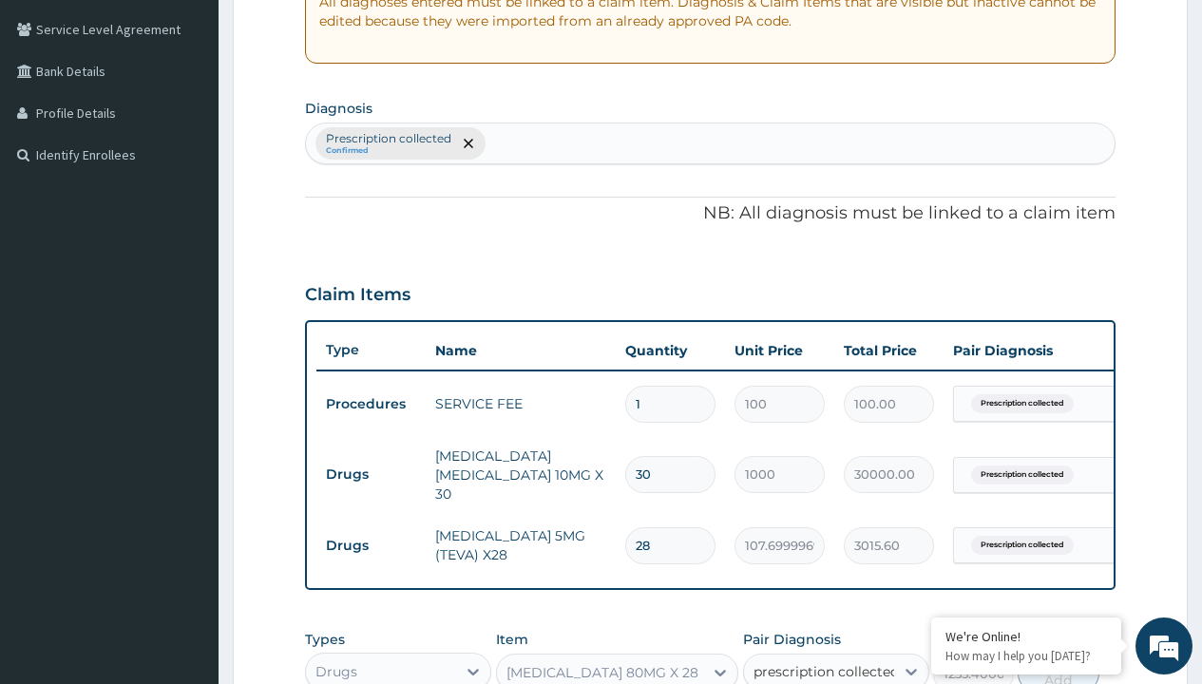
checkbox input "true"
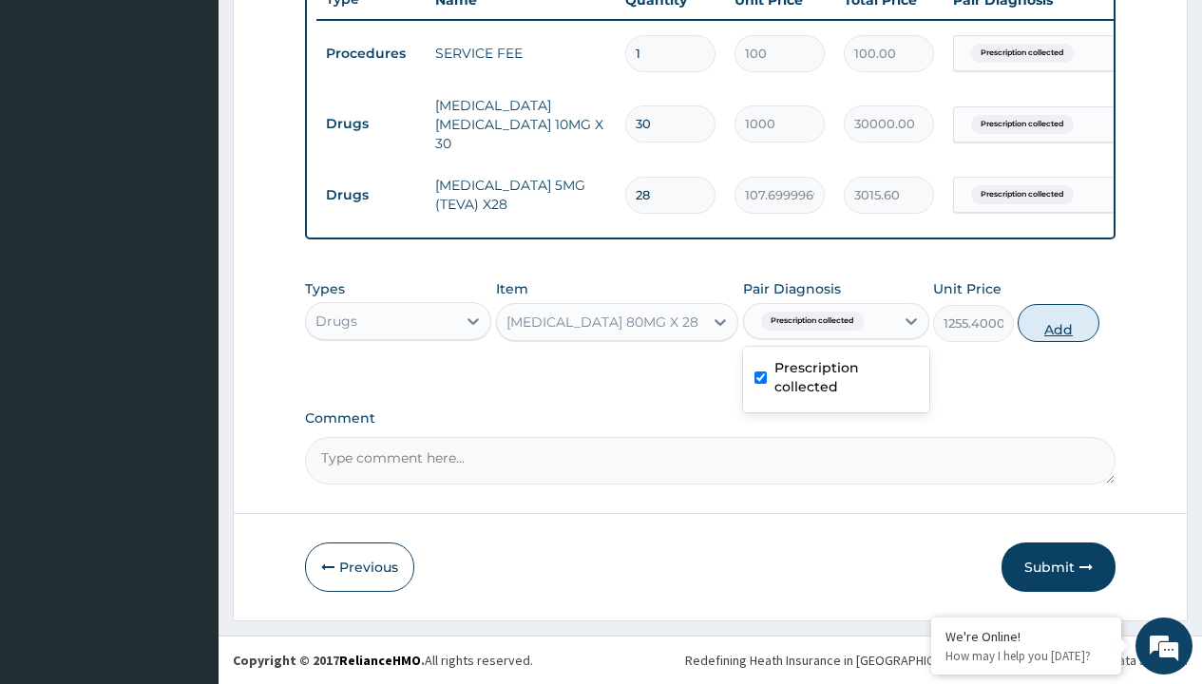
click at [1059, 322] on button "Add" at bounding box center [1058, 323] width 81 height 38
type input "0"
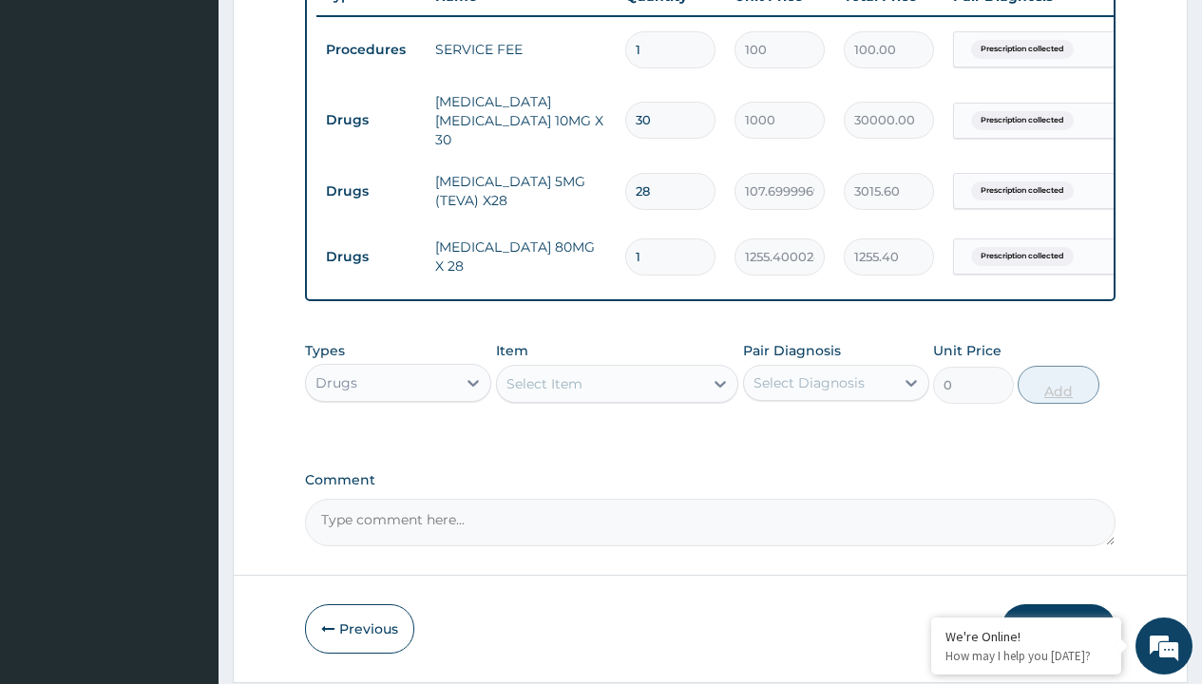
type input "28"
type input "35151.20"
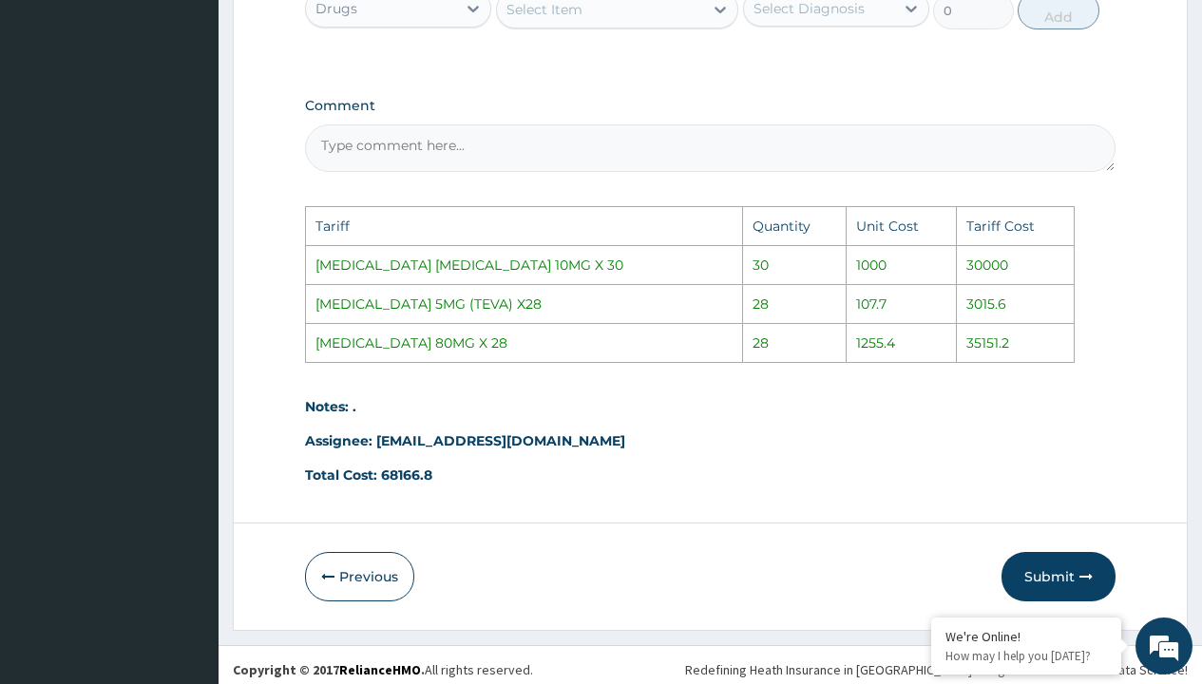
scroll to position [1129, 0]
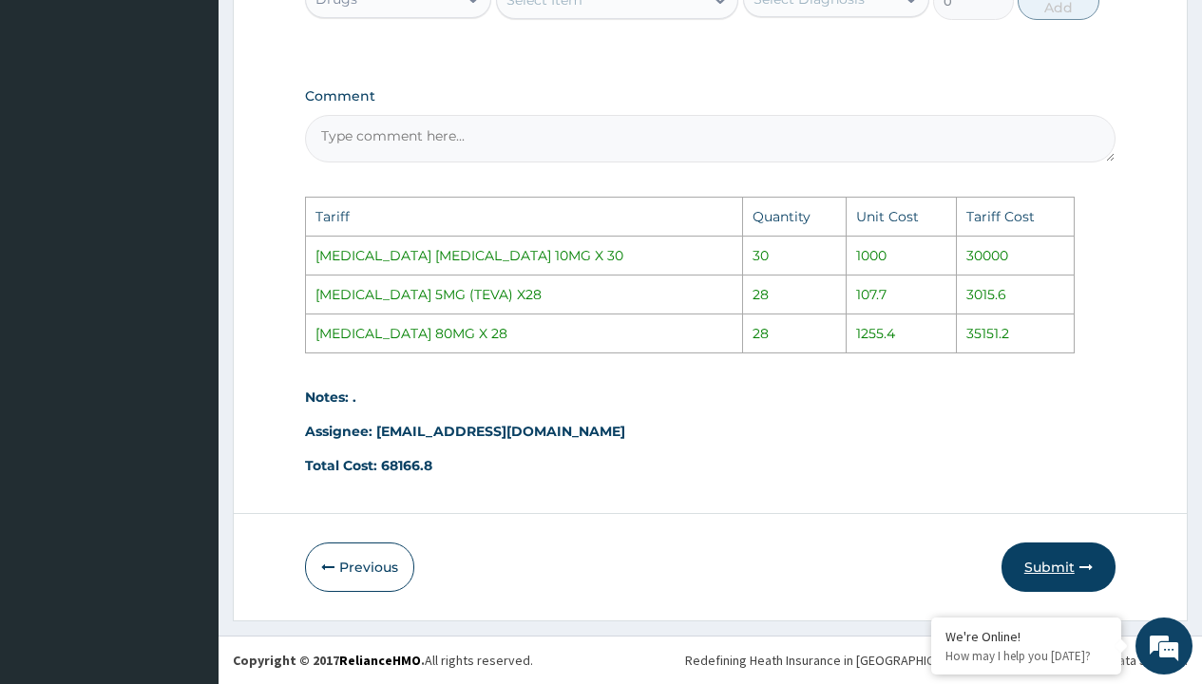
type input "28"
click at [1083, 568] on icon "button" at bounding box center [1085, 567] width 13 height 13
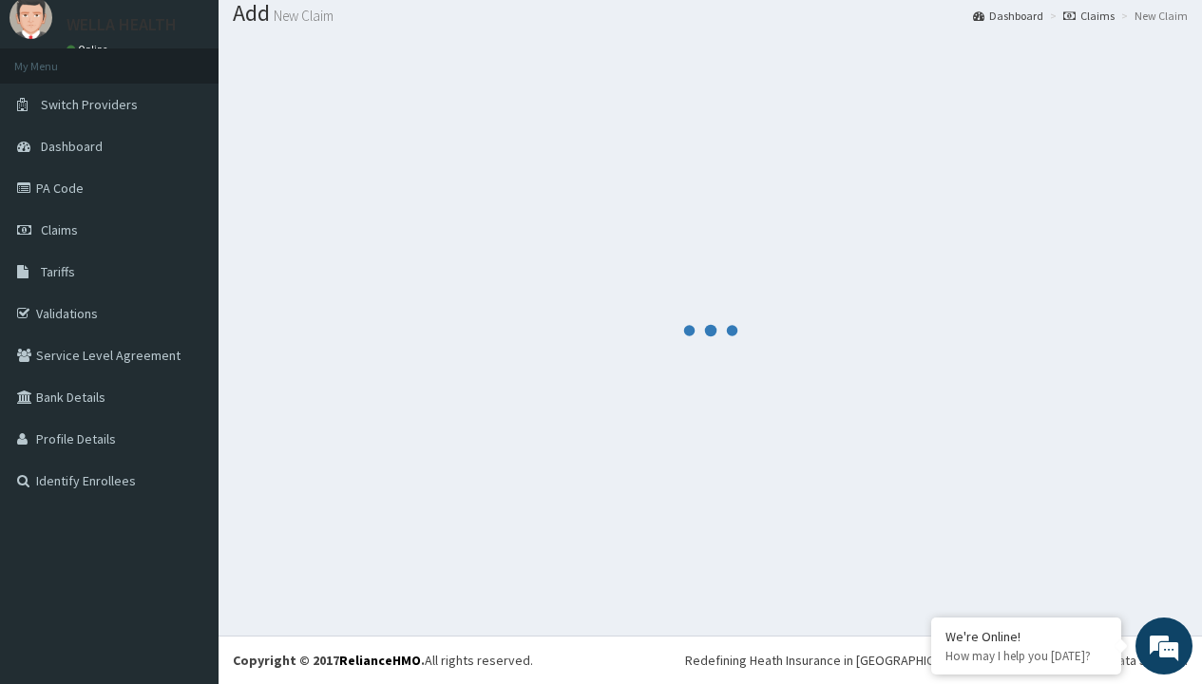
scroll to position [807, 0]
